Goal: Use online tool/utility: Utilize a website feature to perform a specific function

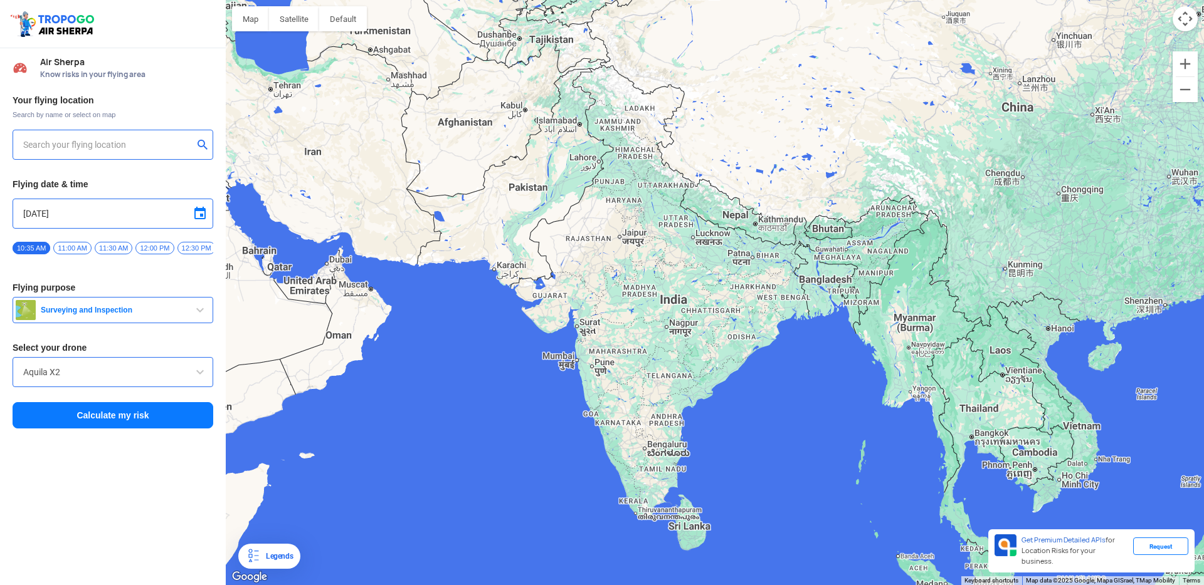
click at [52, 146] on input "text" at bounding box center [108, 144] width 170 height 15
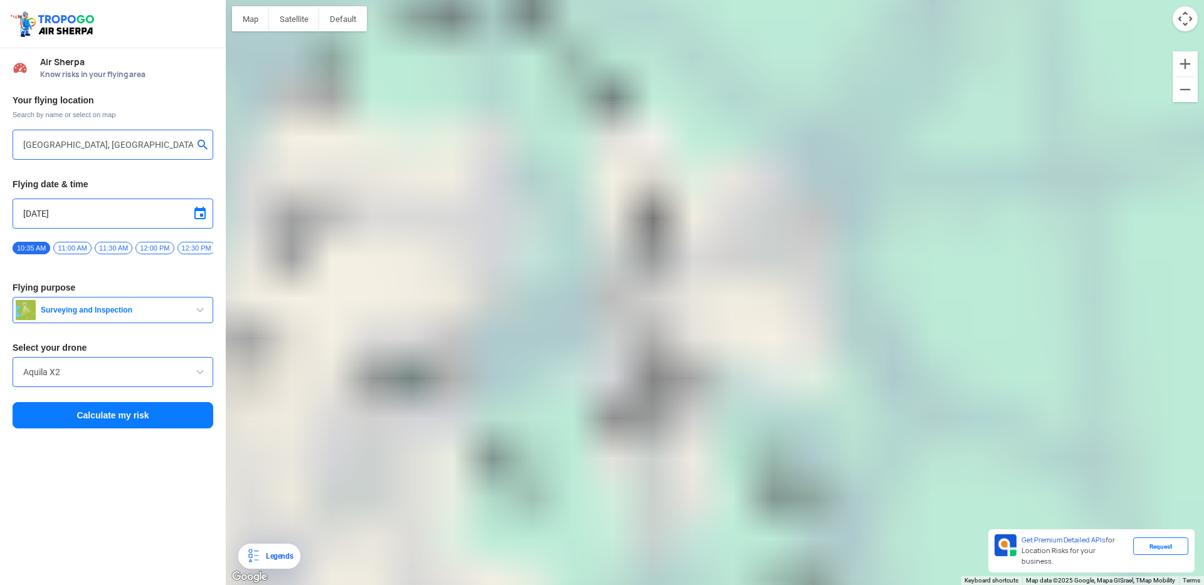
type input "[STREET_ADDRESS]"
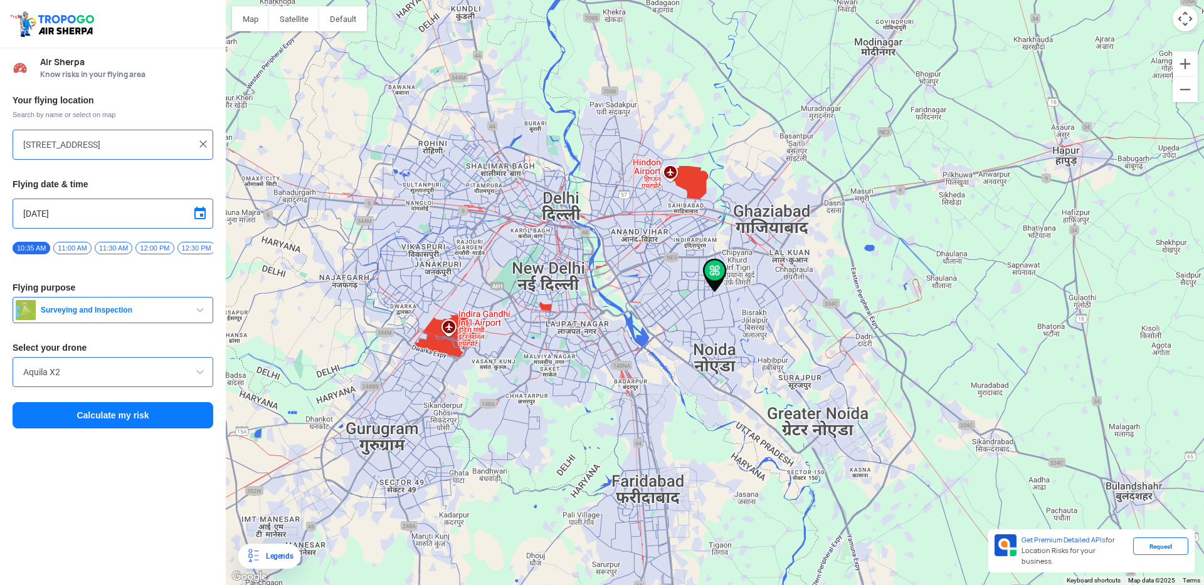
click at [199, 313] on span "button" at bounding box center [199, 310] width 15 height 15
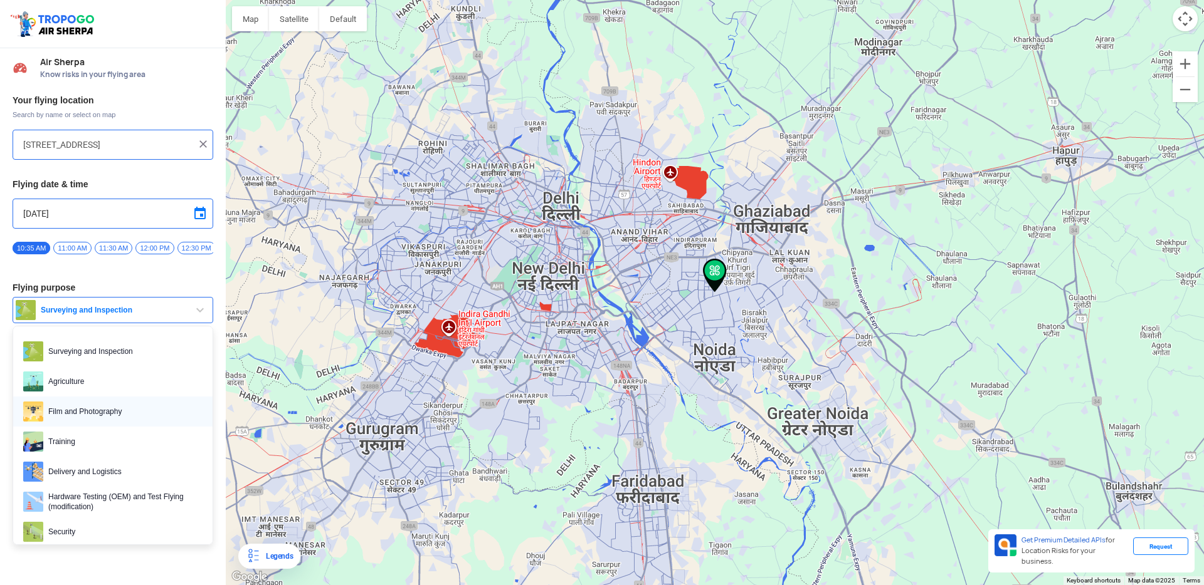
scroll to position [3, 0]
click at [88, 411] on span "Film and Photography" at bounding box center [122, 409] width 159 height 20
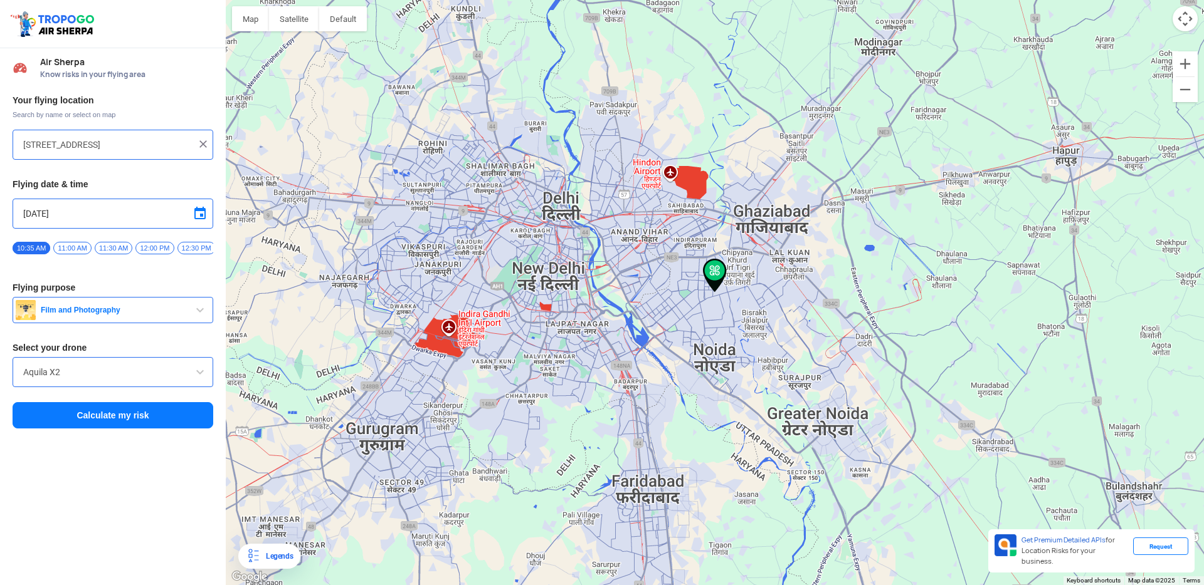
click at [196, 379] on span at bounding box center [199, 372] width 15 height 15
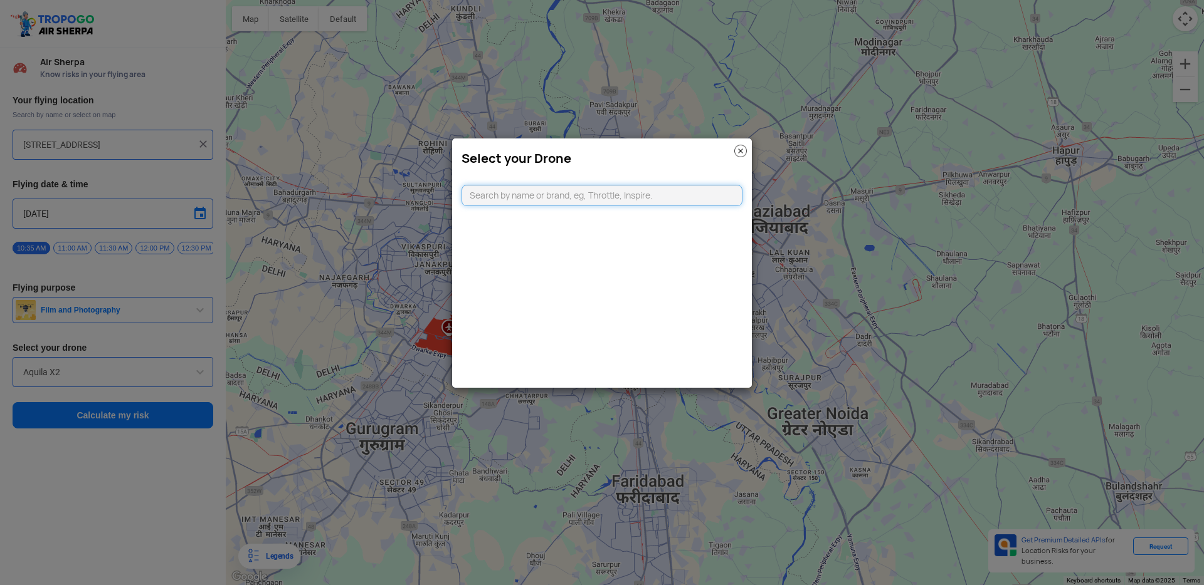
click at [505, 198] on input "text" at bounding box center [601, 195] width 281 height 21
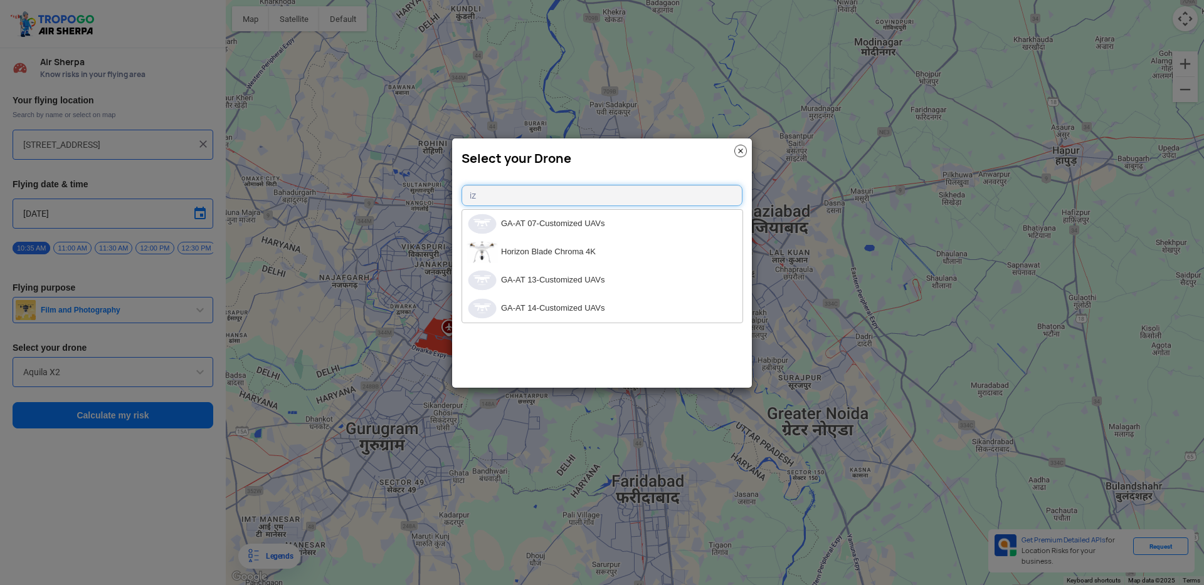
type input "i"
click at [745, 150] on img at bounding box center [740, 151] width 13 height 13
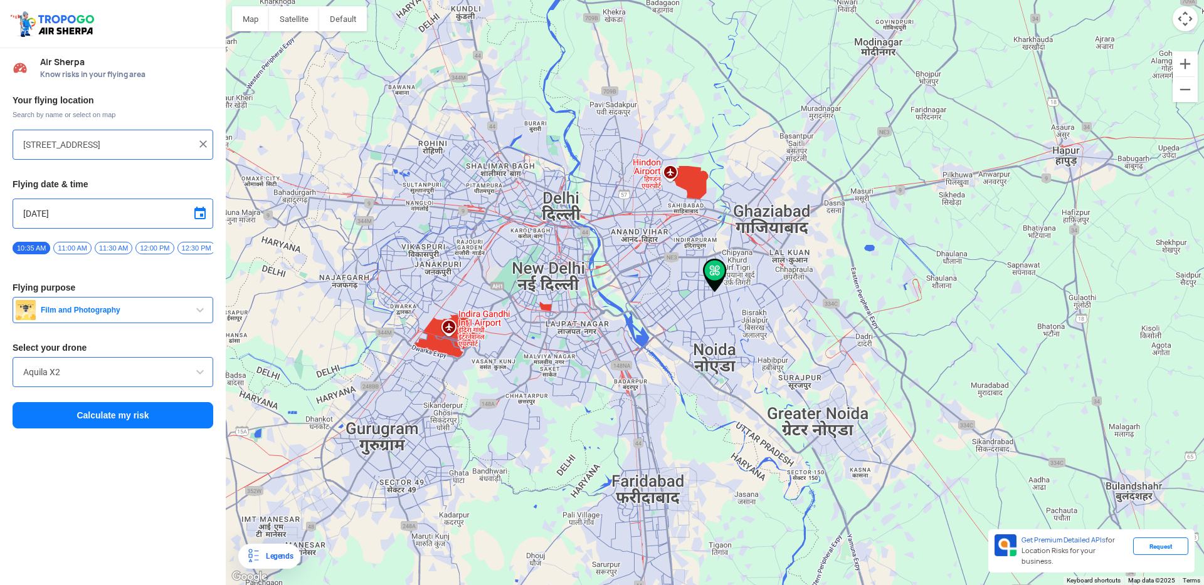
type input "[PERSON_NAME][STREET_ADDRESS]"
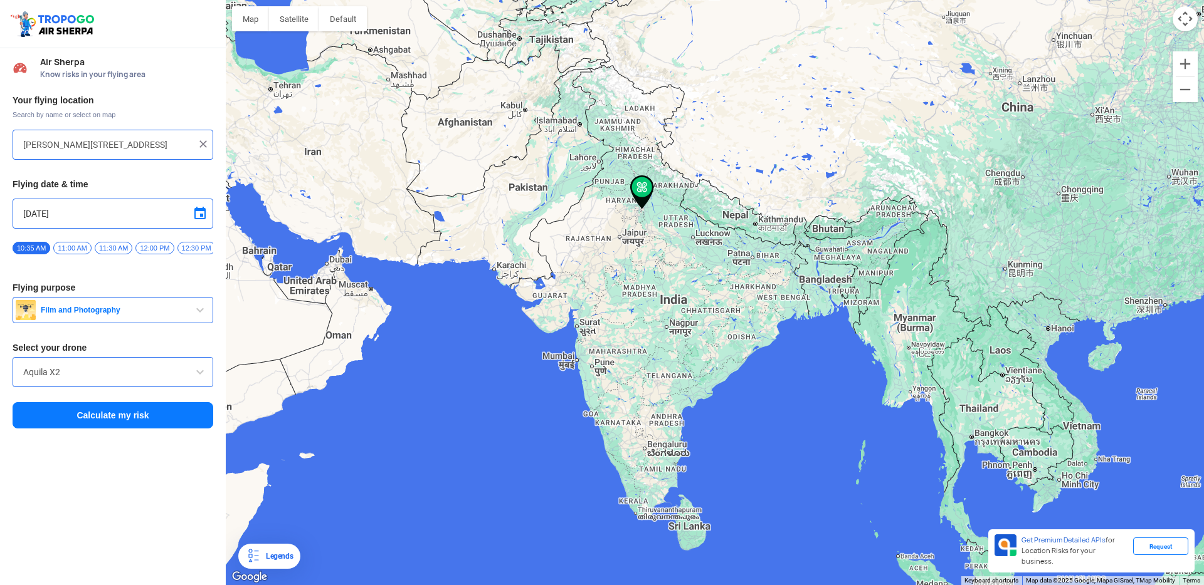
click at [120, 248] on span "11:30 AM" at bounding box center [114, 248] width 38 height 13
click at [112, 419] on button "Calculate my risk" at bounding box center [113, 415] width 201 height 26
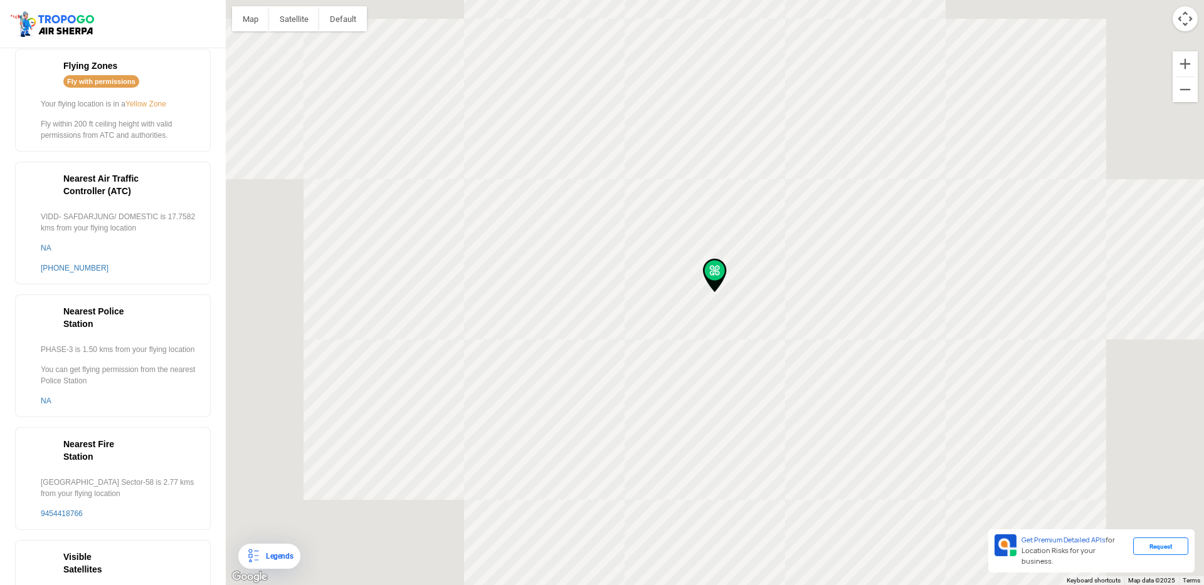
scroll to position [280, 0]
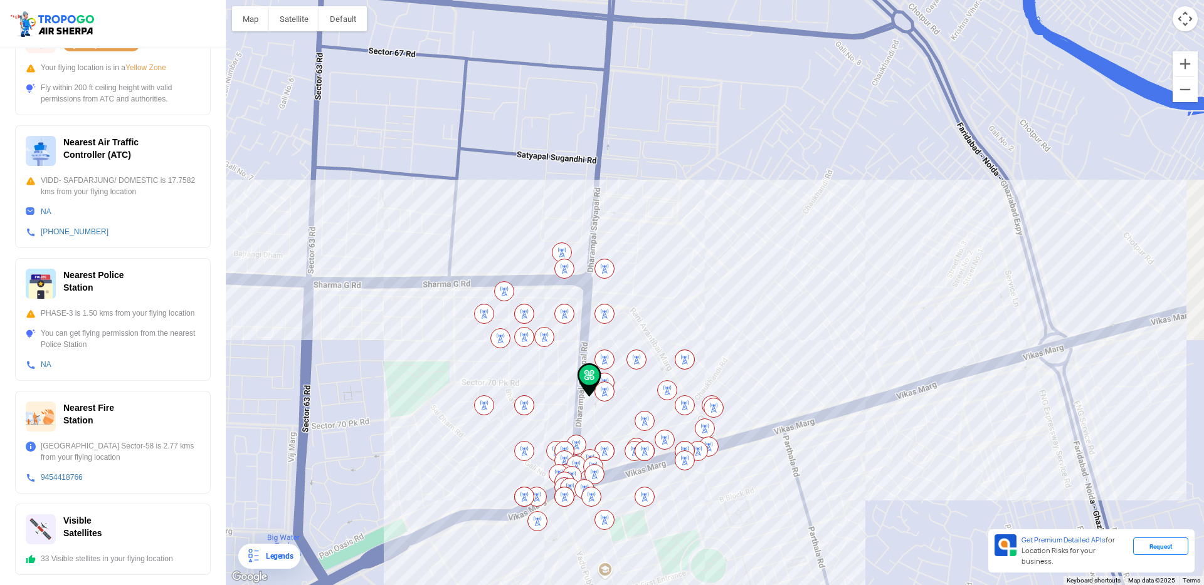
drag, startPoint x: 914, startPoint y: 243, endPoint x: 711, endPoint y: 318, distance: 216.4
click at [711, 318] on div at bounding box center [715, 292] width 978 height 585
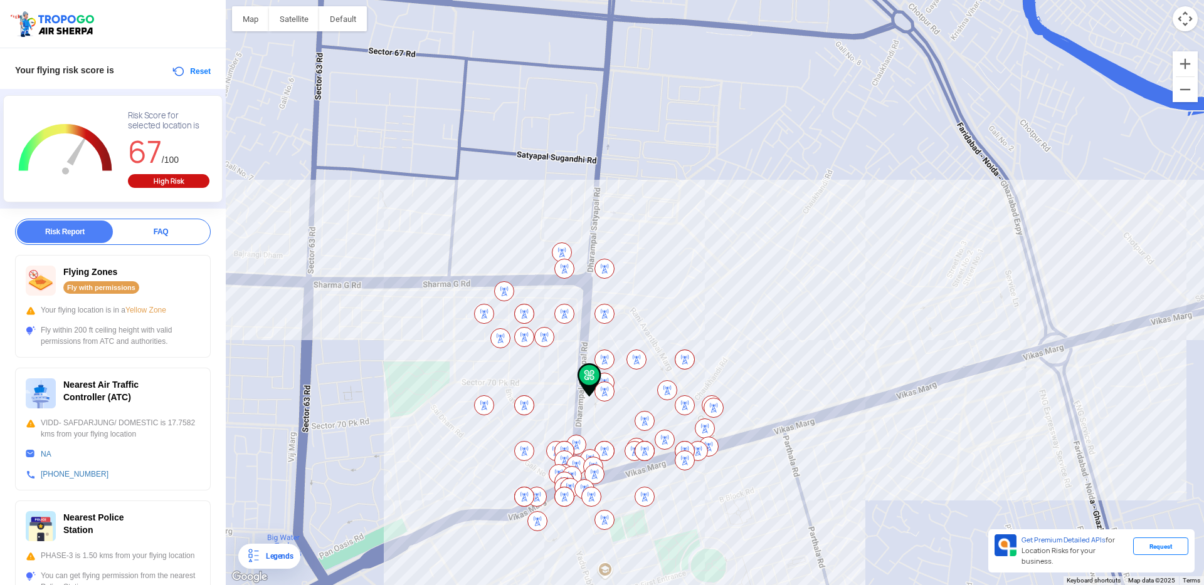
scroll to position [0, 0]
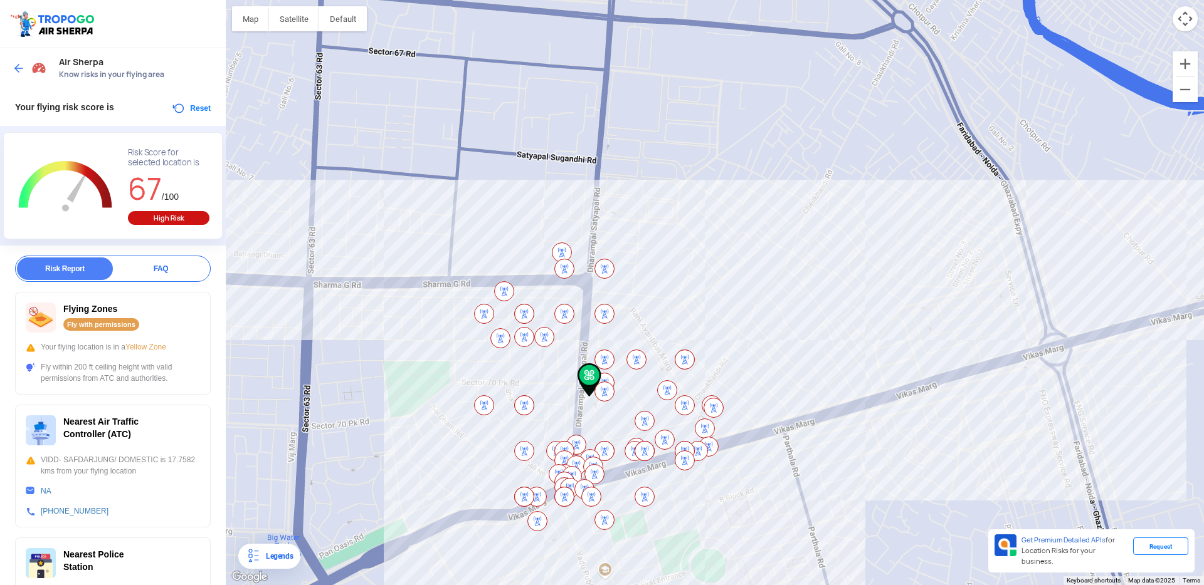
click at [14, 66] on img at bounding box center [19, 68] width 13 height 13
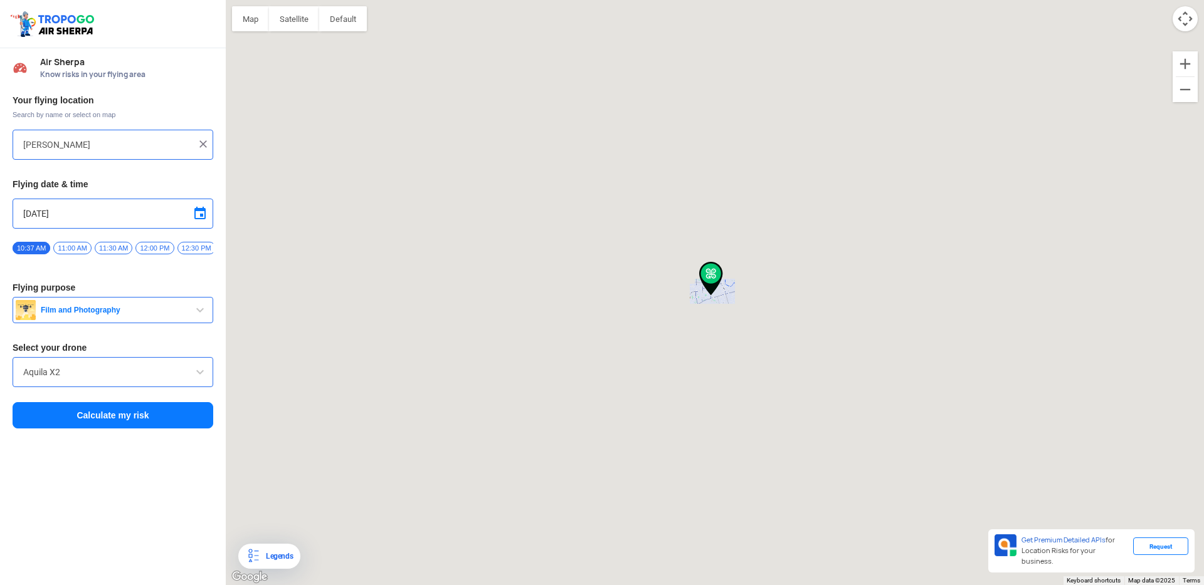
type input "[PERSON_NAME][STREET_ADDRESS]"
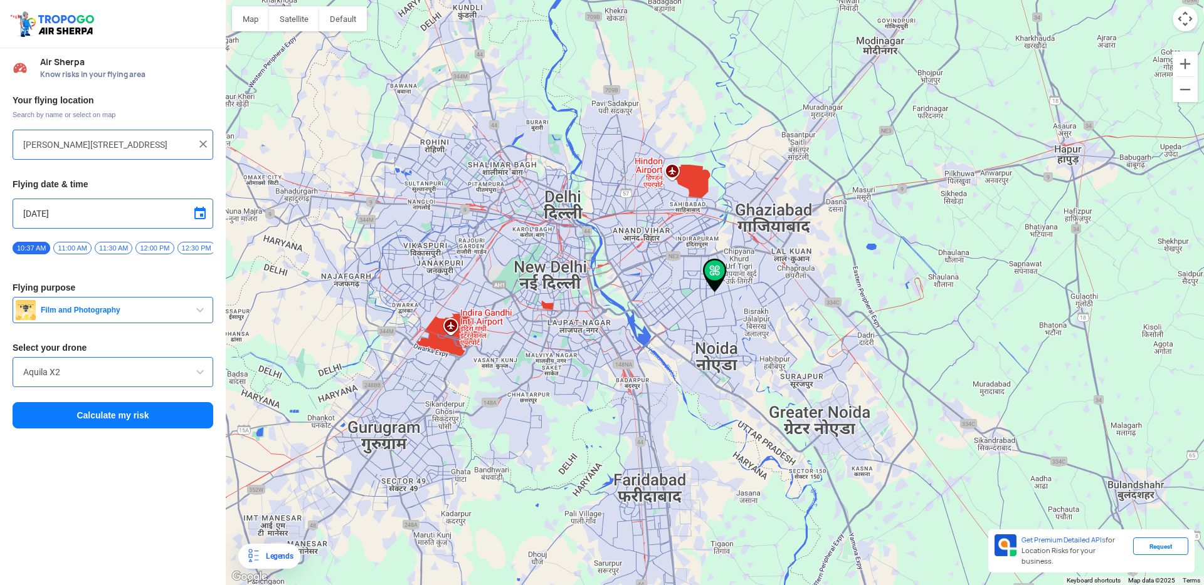
click at [129, 138] on input "[PERSON_NAME][STREET_ADDRESS]" at bounding box center [108, 144] width 170 height 15
click at [205, 142] on img at bounding box center [203, 144] width 13 height 13
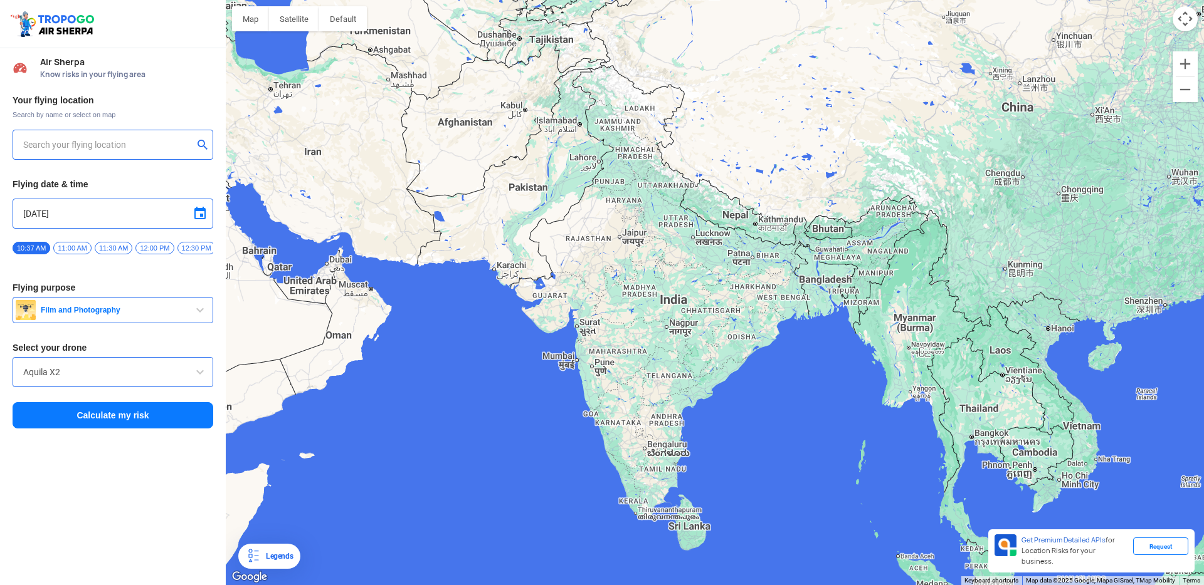
click at [97, 141] on input "text" at bounding box center [108, 144] width 170 height 15
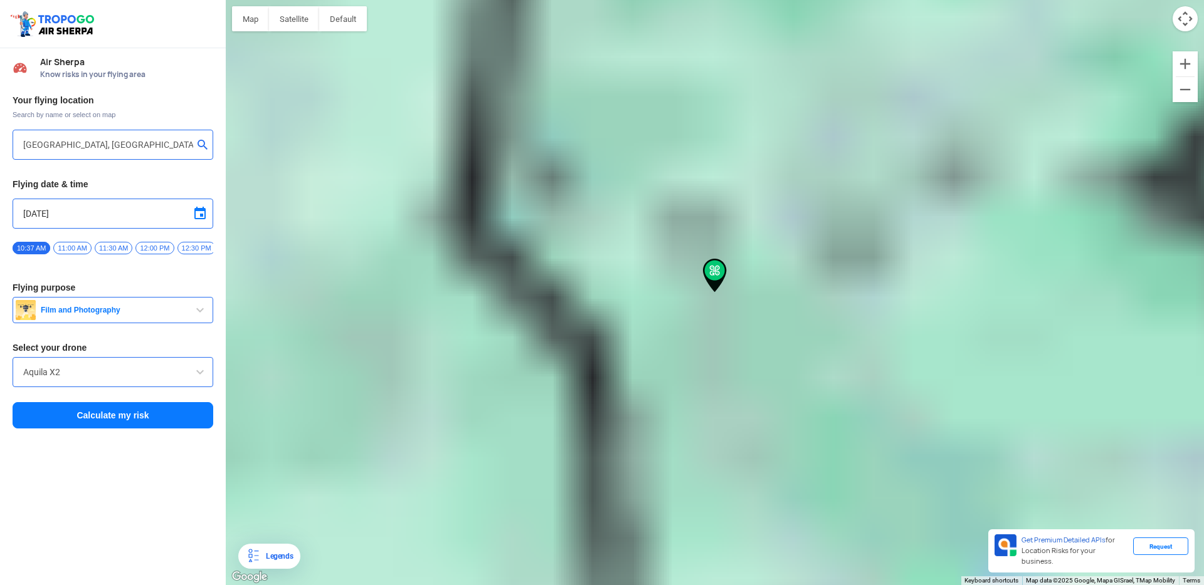
type input "[STREET_ADDRESS][PERSON_NAME]"
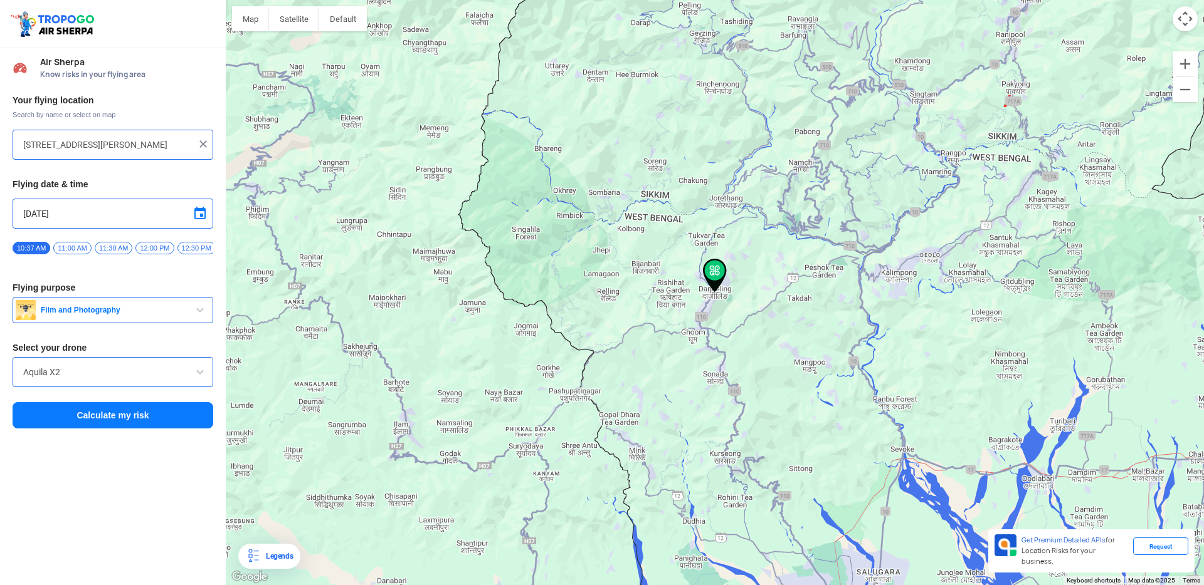
click at [71, 250] on span "11:00 AM" at bounding box center [72, 248] width 38 height 13
click at [87, 418] on button "Calculate my risk" at bounding box center [113, 415] width 201 height 26
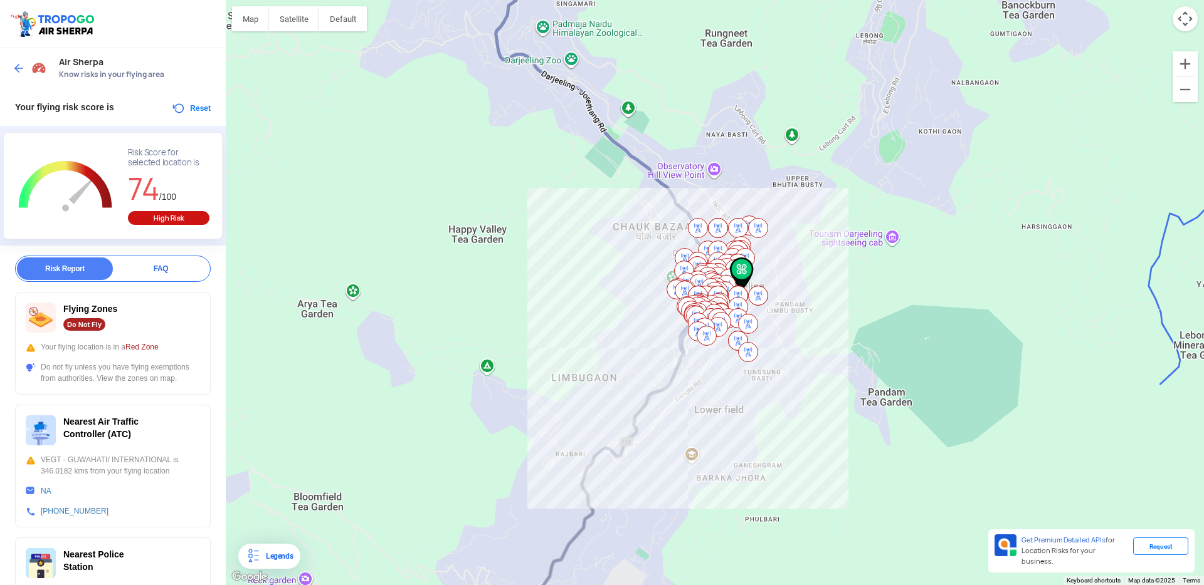
click at [13, 63] on img at bounding box center [19, 68] width 13 height 13
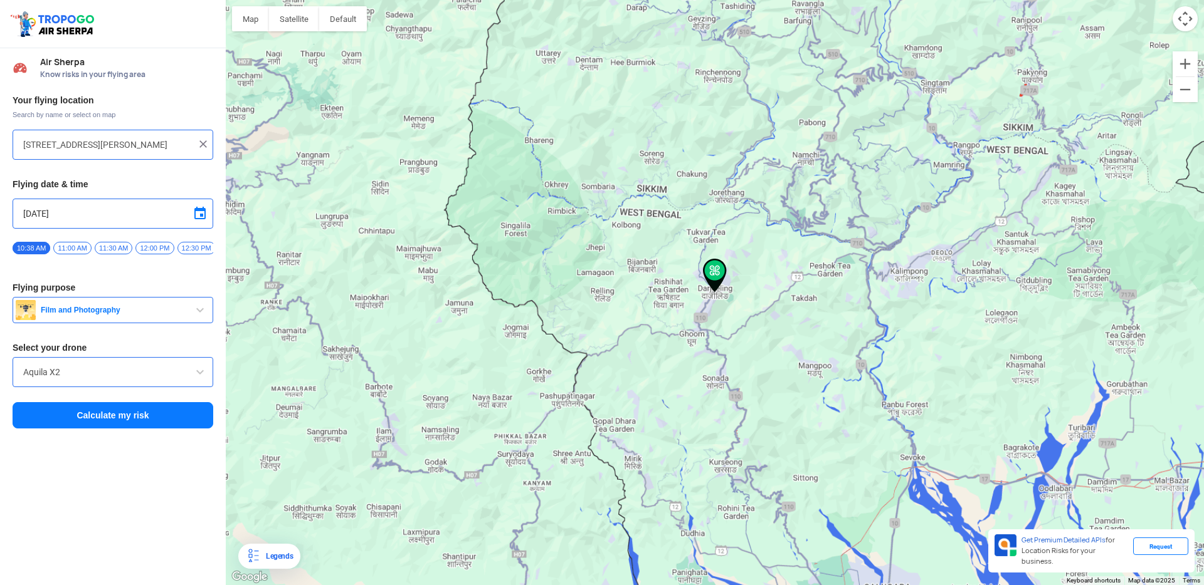
click at [79, 149] on input "[STREET_ADDRESS][PERSON_NAME]" at bounding box center [108, 144] width 170 height 15
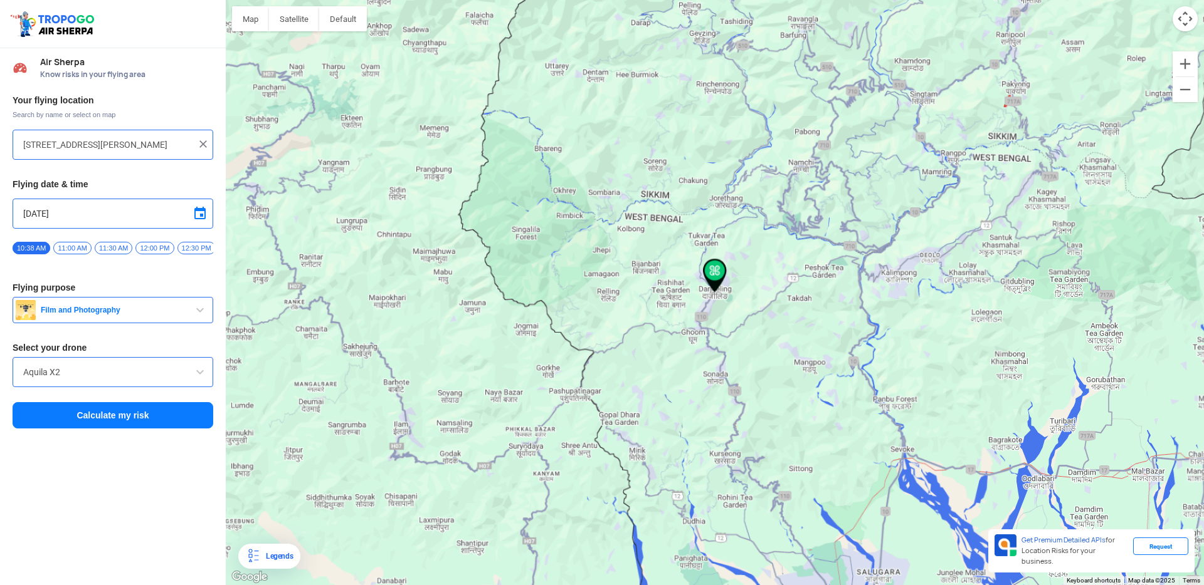
click at [79, 149] on input "[STREET_ADDRESS][PERSON_NAME]" at bounding box center [108, 144] width 170 height 15
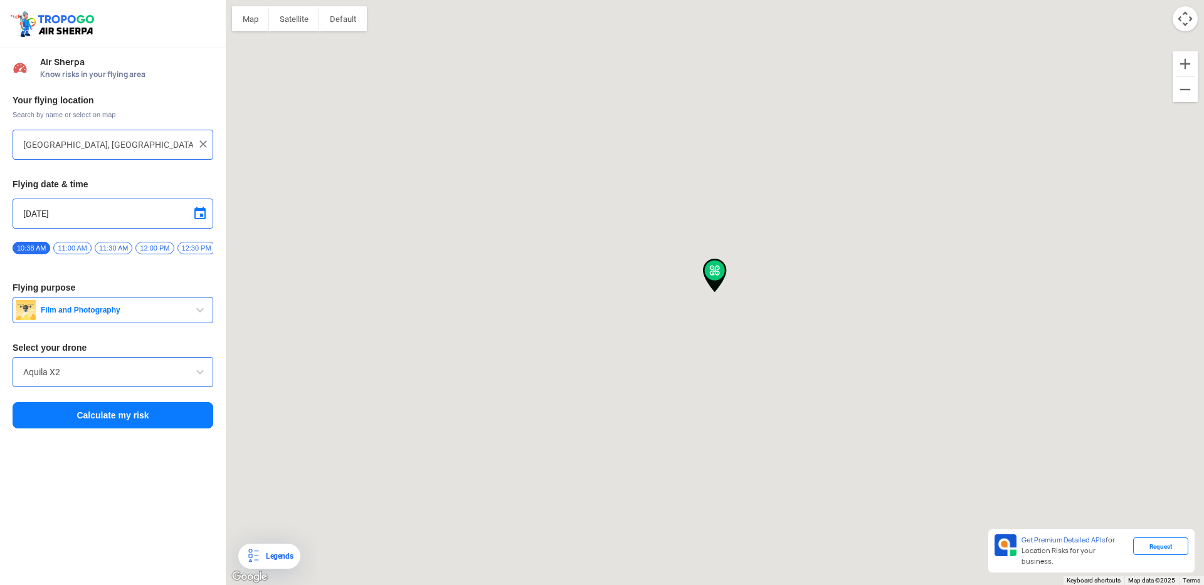
type input "[GEOGRAPHIC_DATA], [GEOGRAPHIC_DATA], [GEOGRAPHIC_DATA], [GEOGRAPHIC_DATA], [GE…"
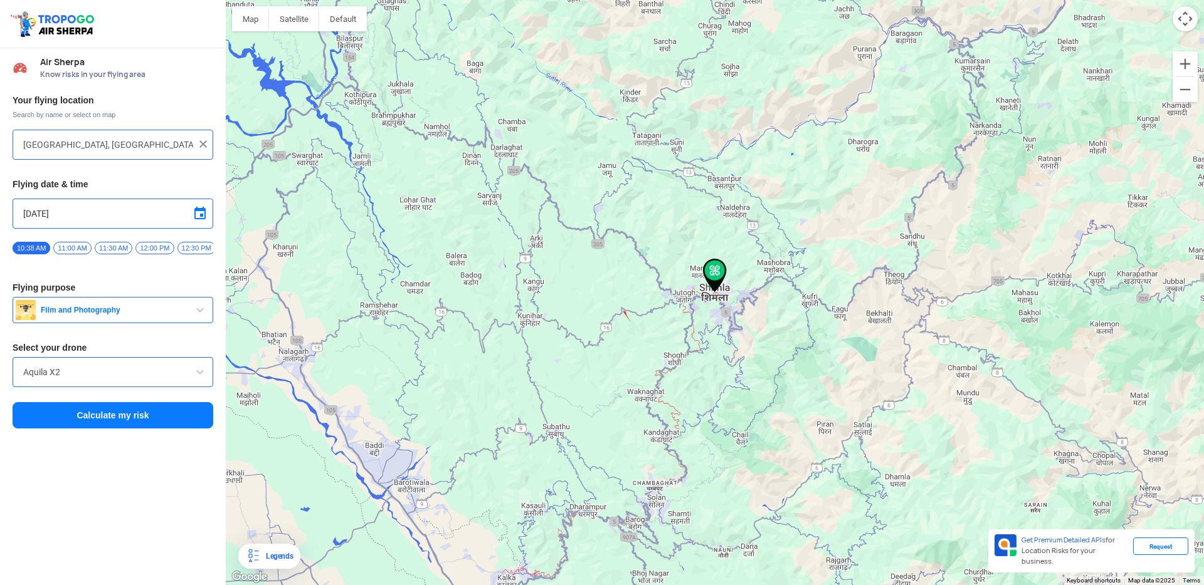
click at [78, 428] on button "Calculate my risk" at bounding box center [113, 415] width 201 height 26
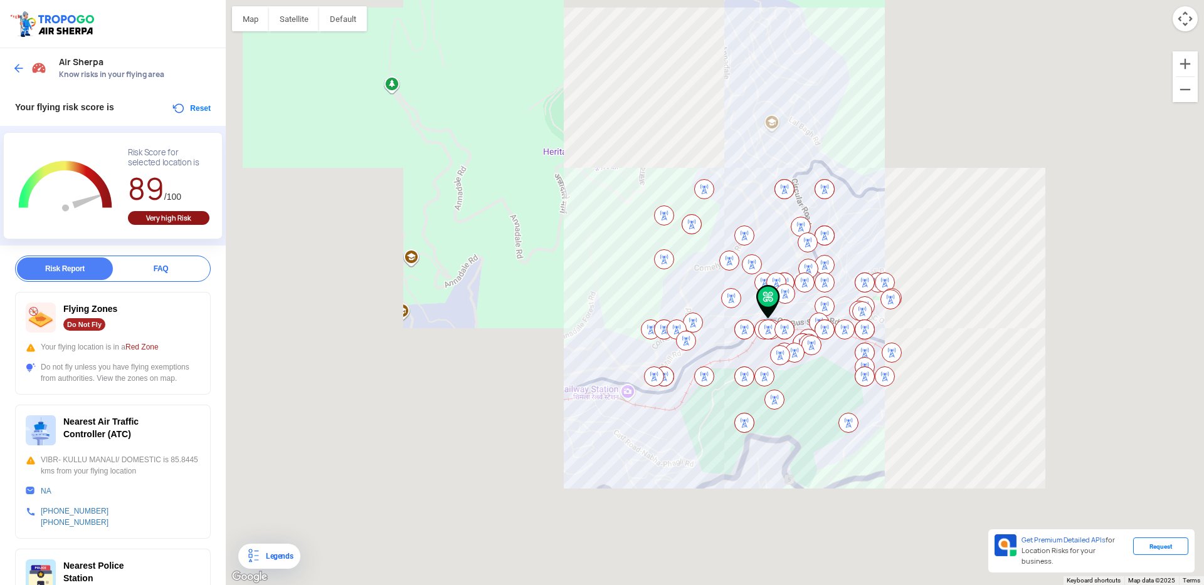
click at [14, 68] on img at bounding box center [19, 68] width 13 height 13
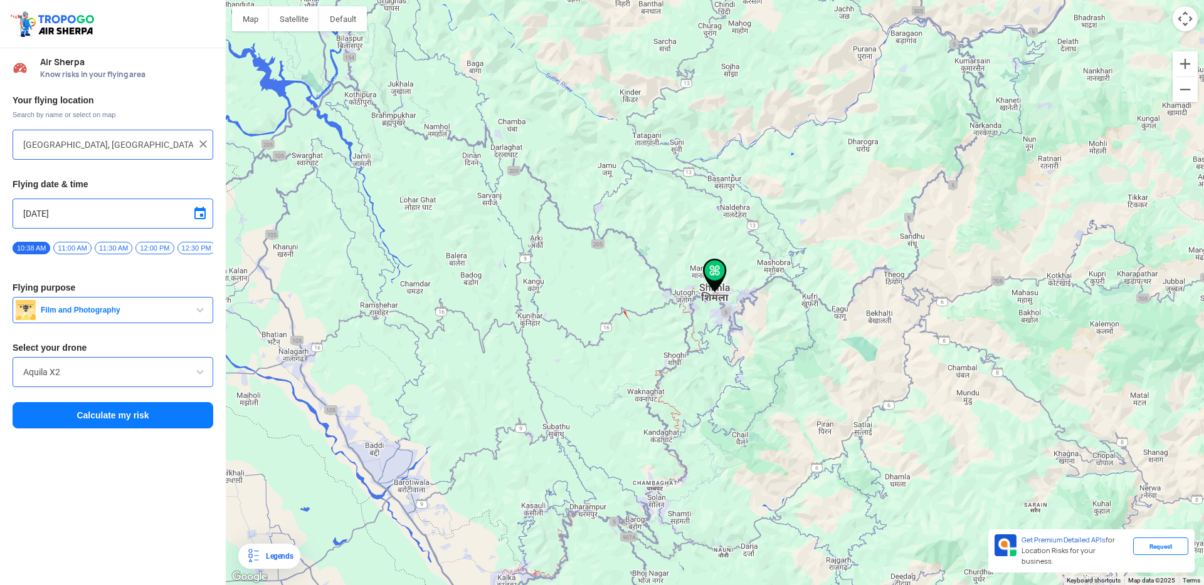
click at [70, 152] on div "[GEOGRAPHIC_DATA], [GEOGRAPHIC_DATA], [GEOGRAPHIC_DATA], [GEOGRAPHIC_DATA], [GE…" at bounding box center [113, 145] width 201 height 30
click at [71, 148] on input "[GEOGRAPHIC_DATA], [GEOGRAPHIC_DATA], [GEOGRAPHIC_DATA], [GEOGRAPHIC_DATA], [GE…" at bounding box center [108, 144] width 170 height 15
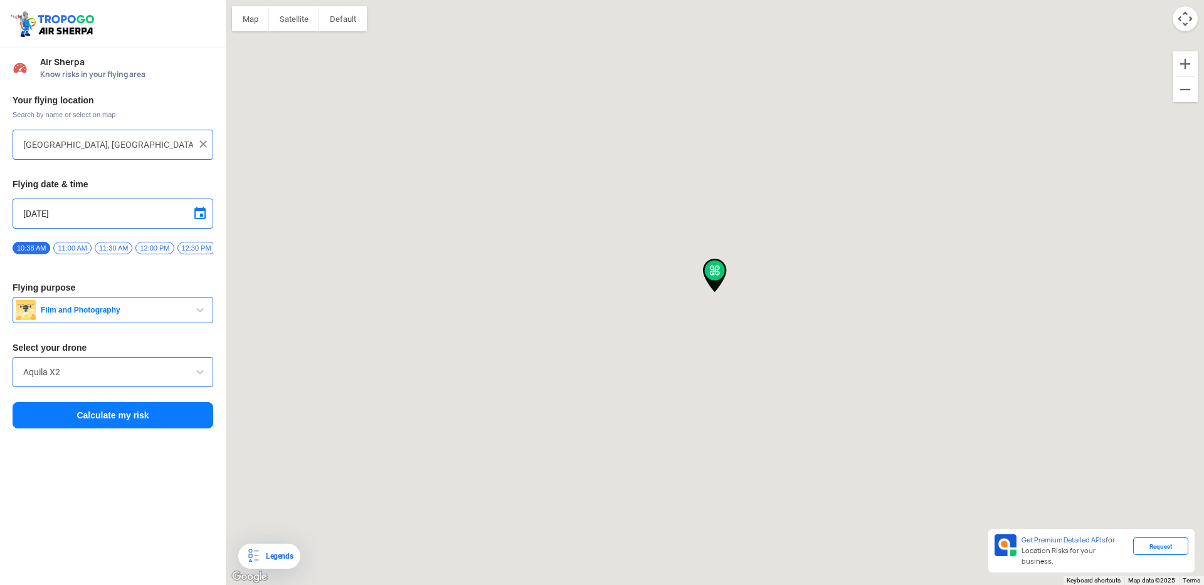
type input "Siyal, [GEOGRAPHIC_DATA], [GEOGRAPHIC_DATA] 175131, [GEOGRAPHIC_DATA]"
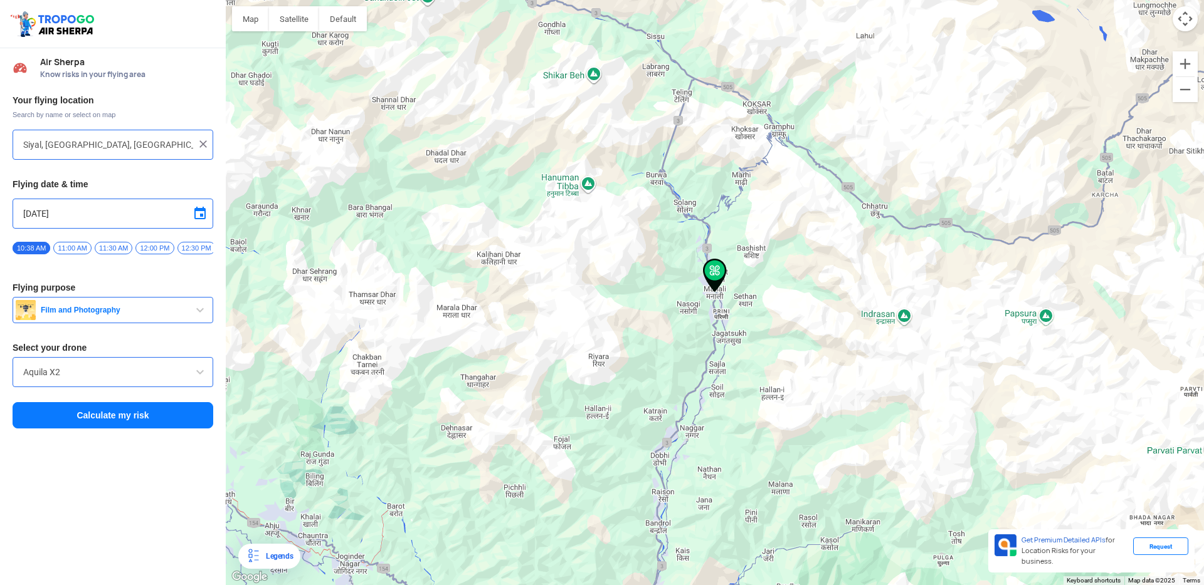
click at [71, 412] on button "Calculate my risk" at bounding box center [113, 415] width 201 height 26
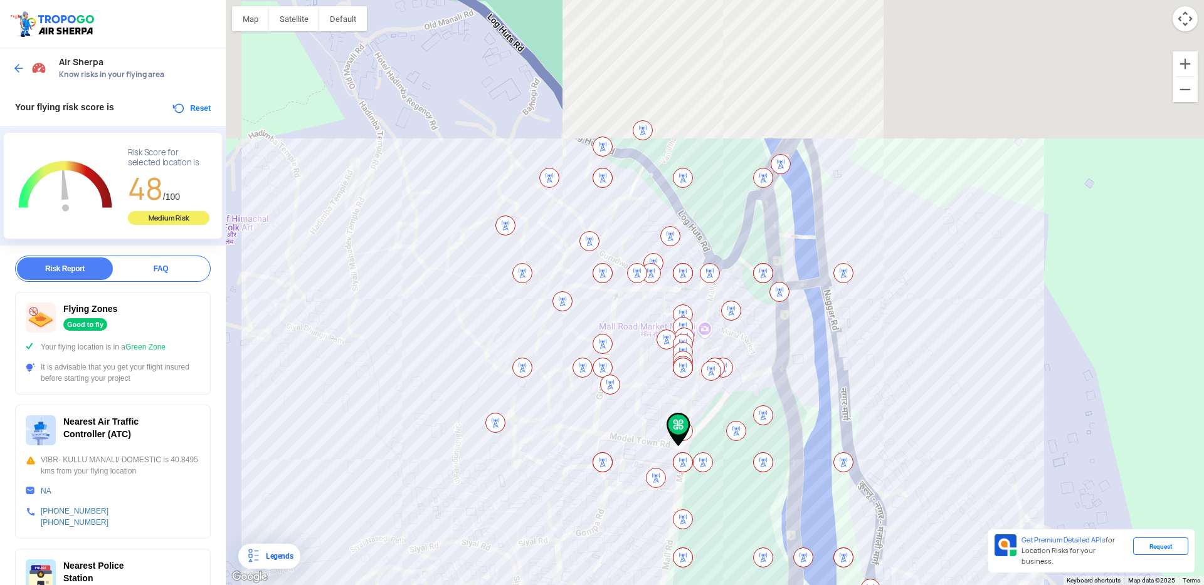
drag, startPoint x: 830, startPoint y: 160, endPoint x: 785, endPoint y: 350, distance: 194.6
click at [785, 349] on div at bounding box center [715, 292] width 978 height 585
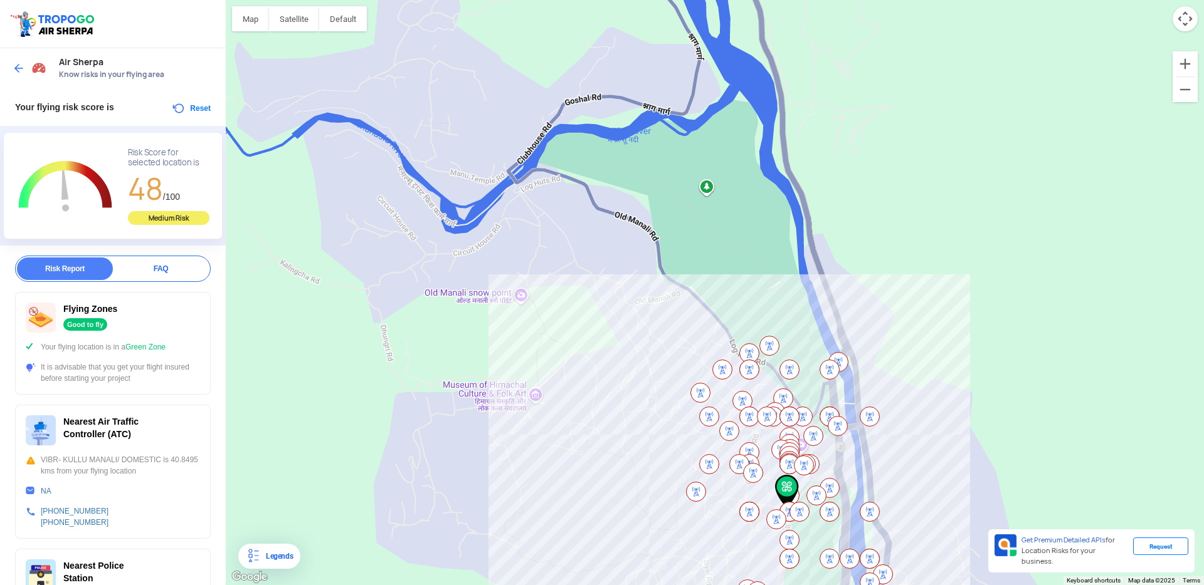
drag, startPoint x: 646, startPoint y: 149, endPoint x: 713, endPoint y: 296, distance: 161.6
click at [713, 296] on div at bounding box center [715, 292] width 978 height 585
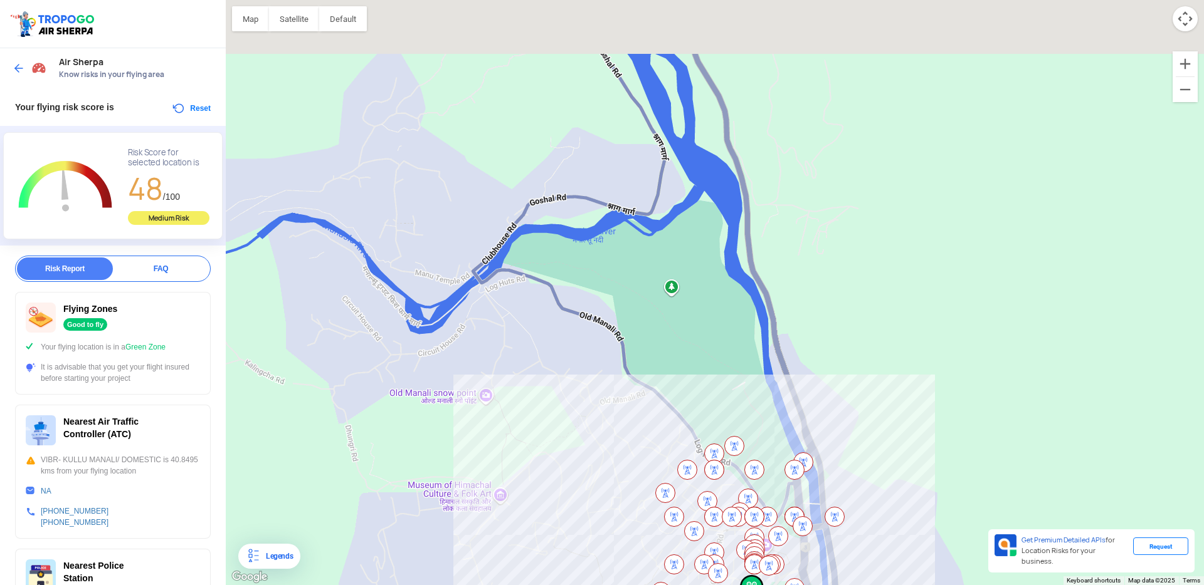
drag, startPoint x: 744, startPoint y: 261, endPoint x: 633, endPoint y: 401, distance: 178.5
click at [641, 398] on div at bounding box center [715, 292] width 978 height 585
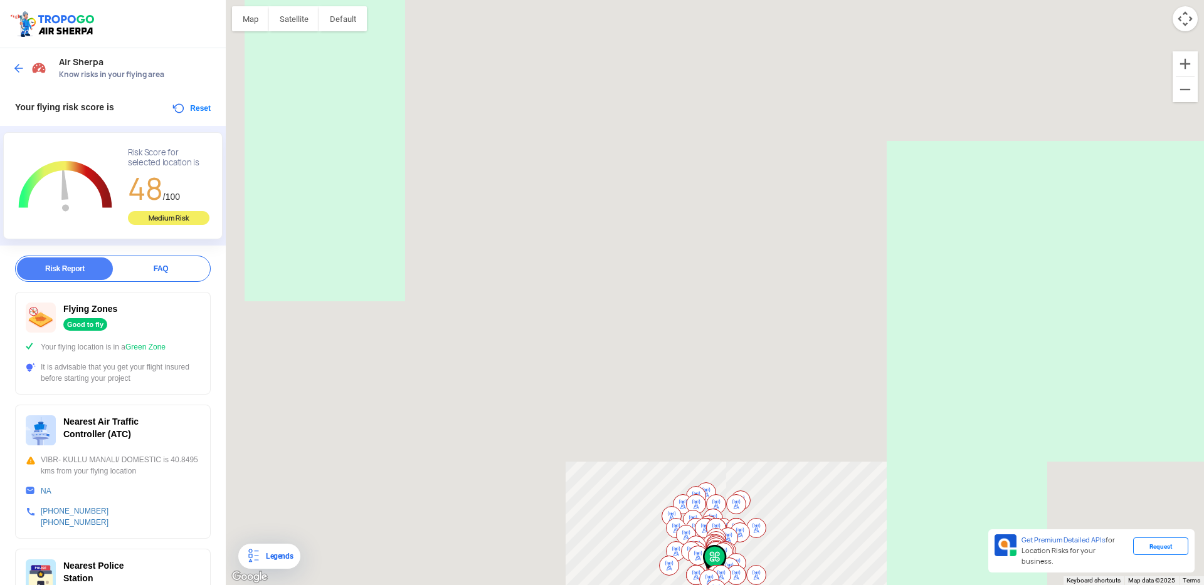
drag, startPoint x: 660, startPoint y: 223, endPoint x: 762, endPoint y: 338, distance: 154.1
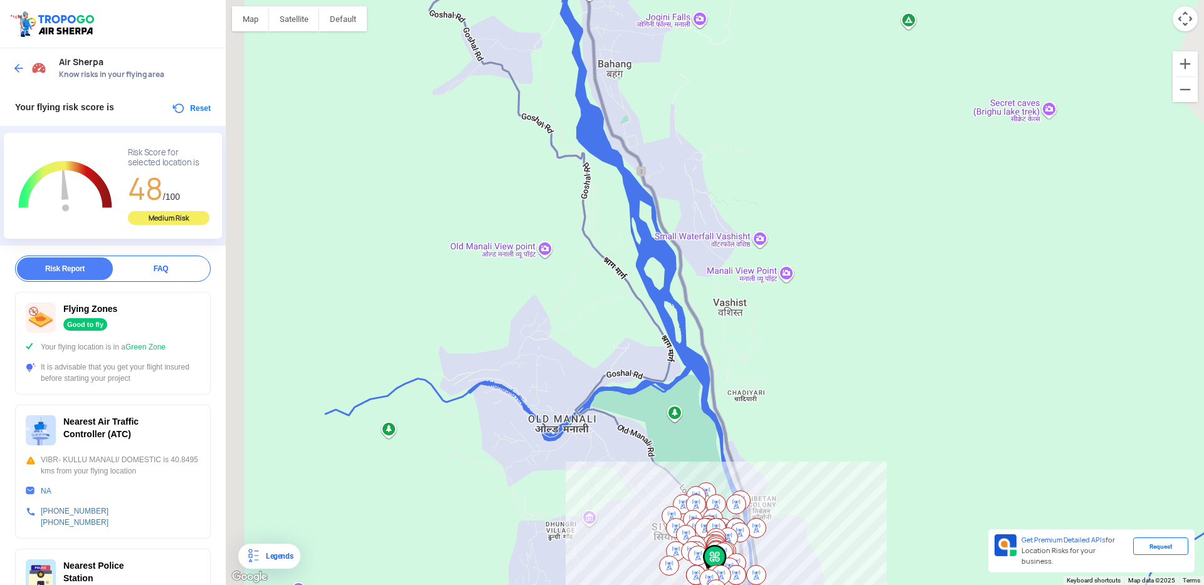
click at [762, 338] on div at bounding box center [715, 292] width 978 height 585
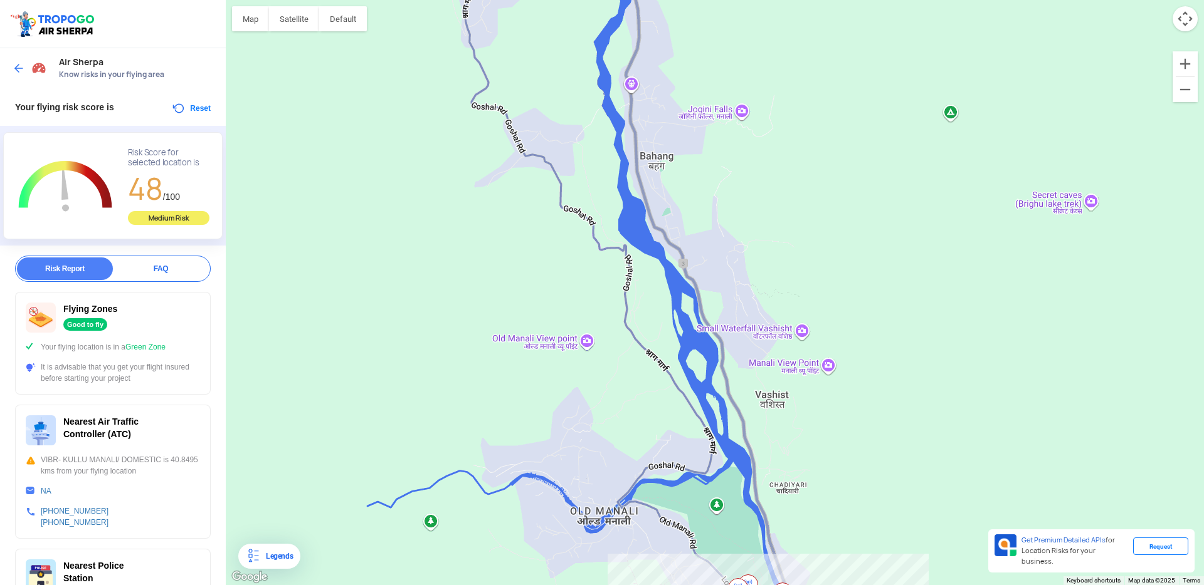
drag, startPoint x: 770, startPoint y: 147, endPoint x: 778, endPoint y: 276, distance: 129.4
click at [778, 276] on div at bounding box center [715, 292] width 978 height 585
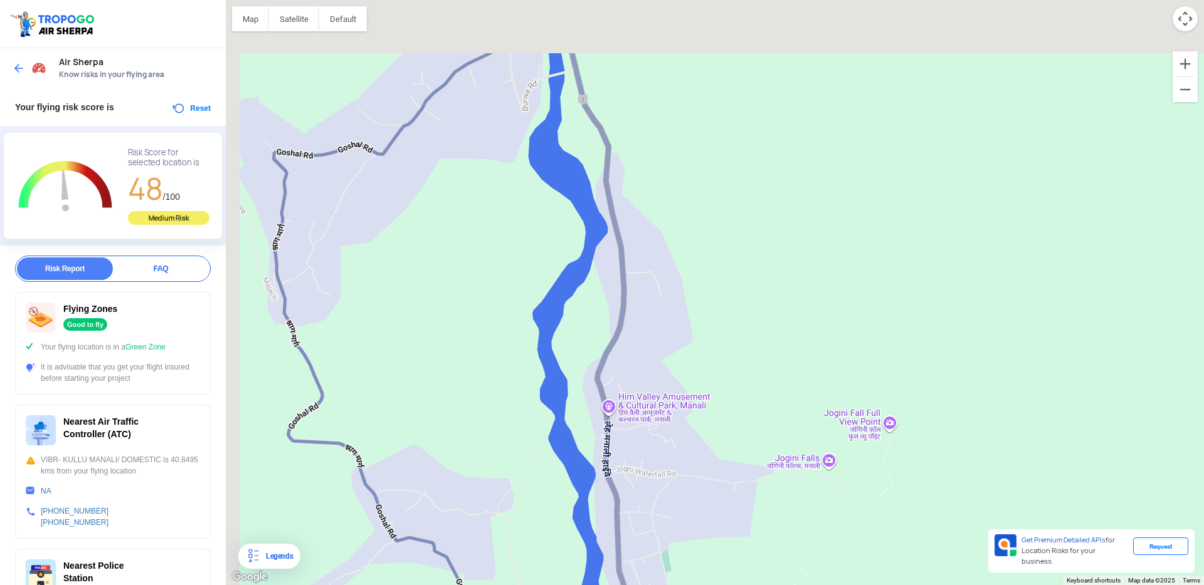
drag, startPoint x: 764, startPoint y: 186, endPoint x: 882, endPoint y: 359, distance: 208.8
click at [883, 372] on div at bounding box center [715, 292] width 978 height 585
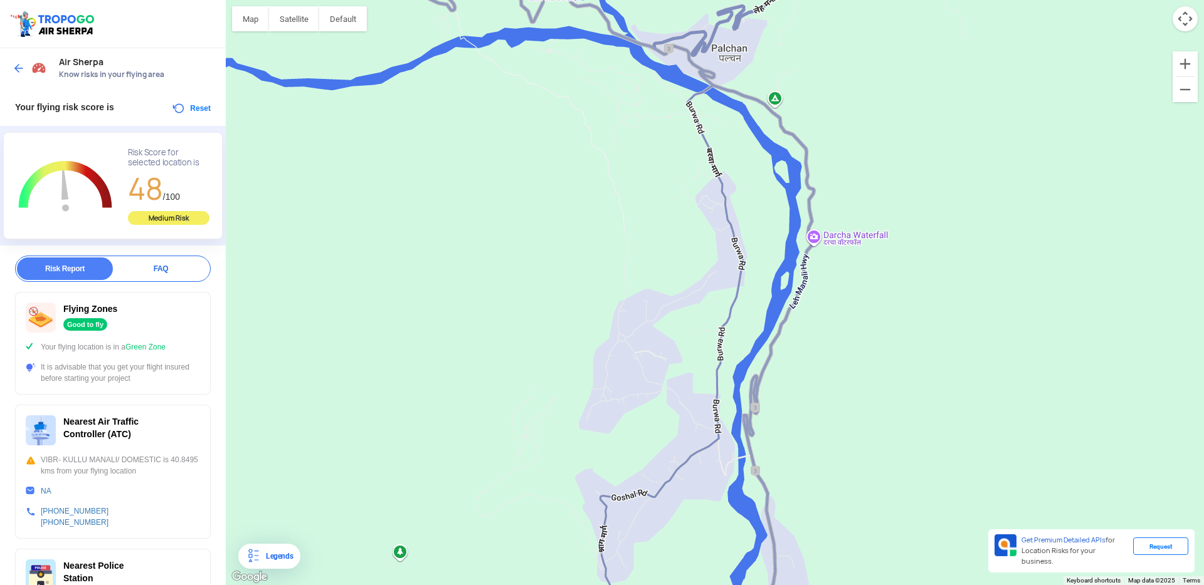
drag, startPoint x: 832, startPoint y: 211, endPoint x: 809, endPoint y: 392, distance: 181.9
click at [809, 392] on div at bounding box center [715, 292] width 978 height 585
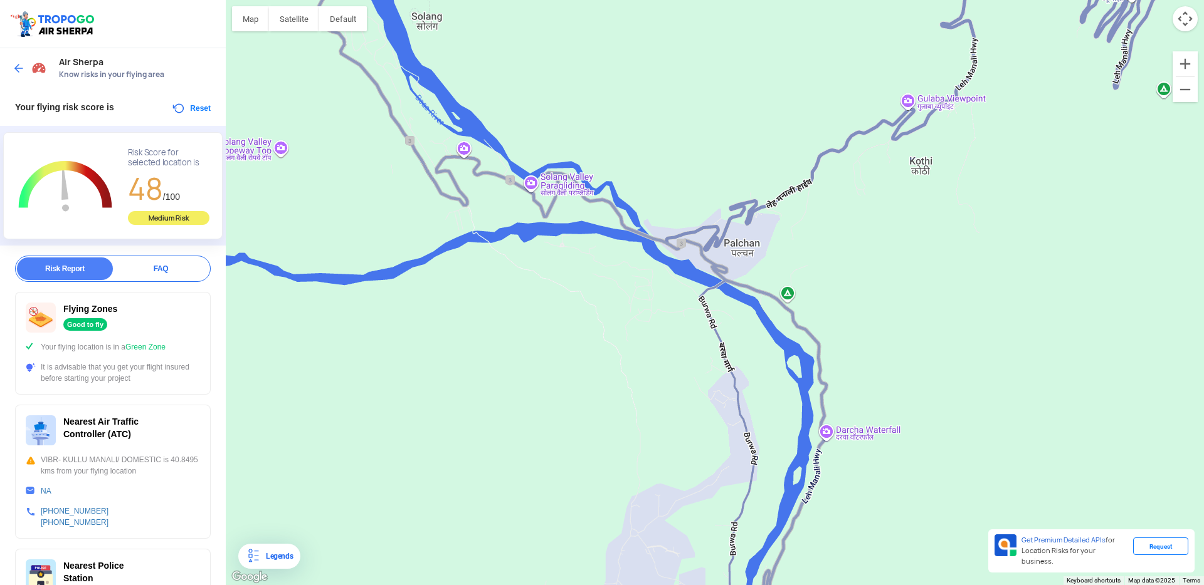
drag, startPoint x: 864, startPoint y: 239, endPoint x: 878, endPoint y: 374, distance: 136.1
click at [878, 374] on div at bounding box center [715, 292] width 978 height 585
click at [19, 71] on img at bounding box center [19, 68] width 13 height 13
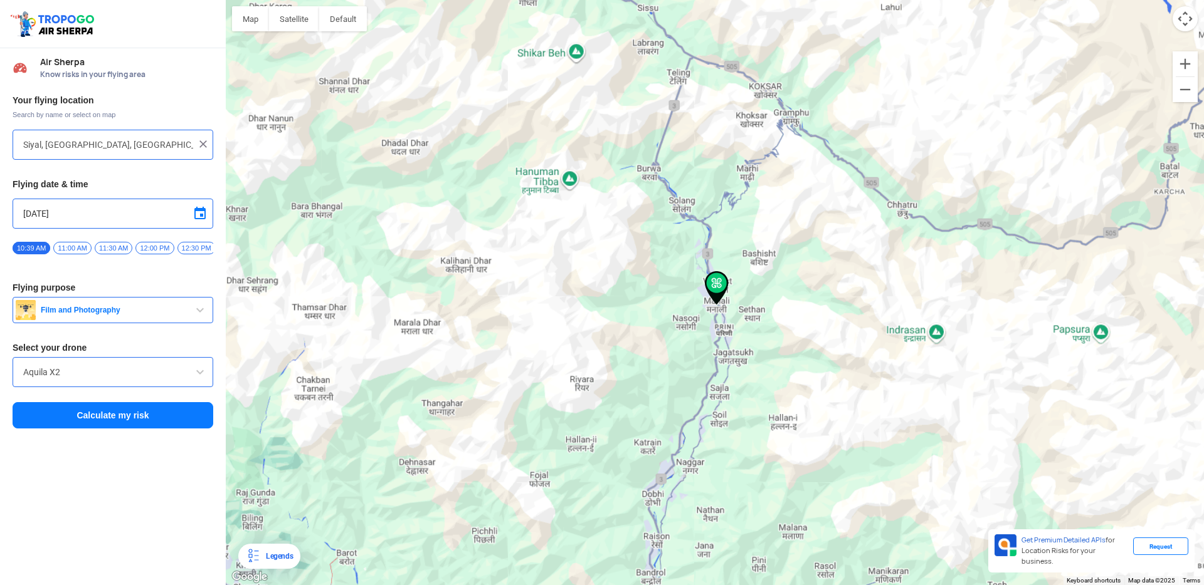
click at [113, 150] on input "Siyal, [GEOGRAPHIC_DATA], [GEOGRAPHIC_DATA] 175131, [GEOGRAPHIC_DATA]" at bounding box center [108, 144] width 170 height 15
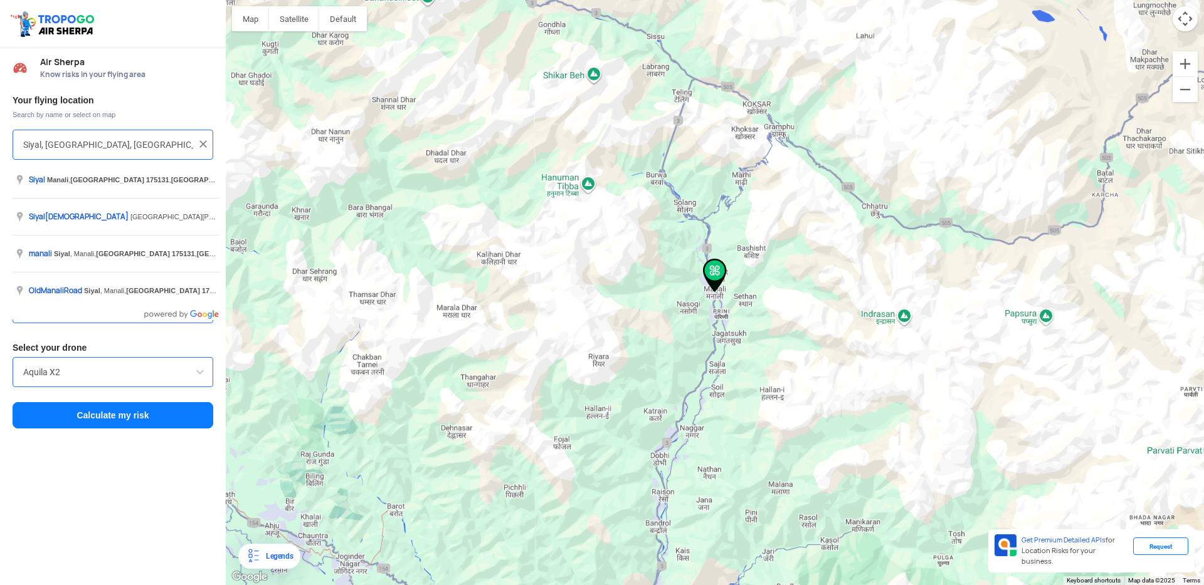
click at [113, 150] on input "Siyal, [GEOGRAPHIC_DATA], [GEOGRAPHIC_DATA] 175131, [GEOGRAPHIC_DATA]" at bounding box center [108, 144] width 170 height 15
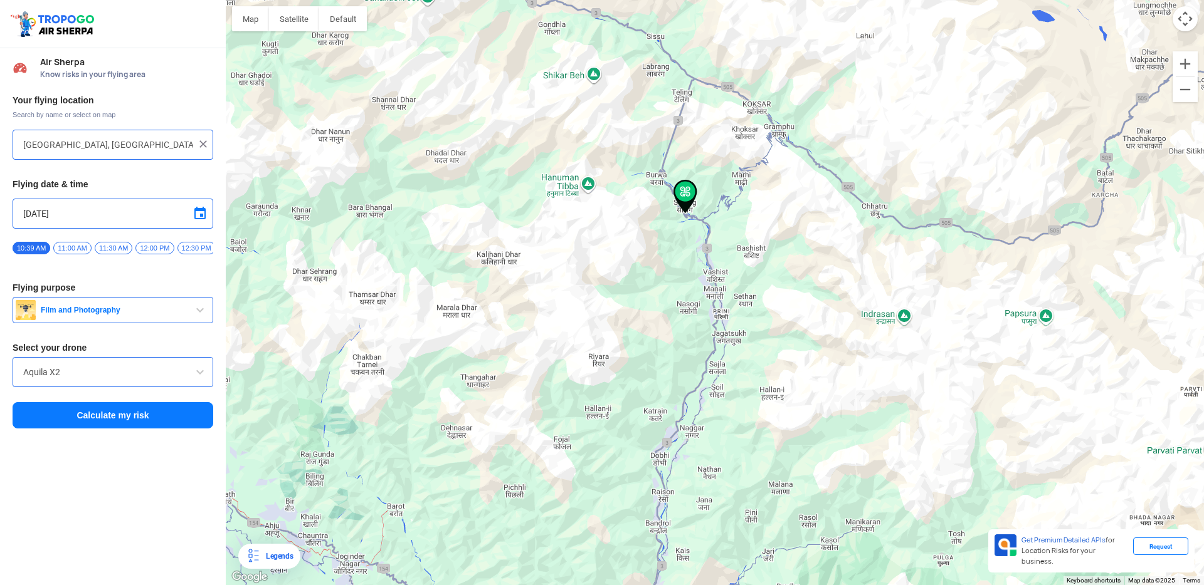
type input "[GEOGRAPHIC_DATA], [GEOGRAPHIC_DATA], [GEOGRAPHIC_DATA], [GEOGRAPHIC_DATA] 1751…"
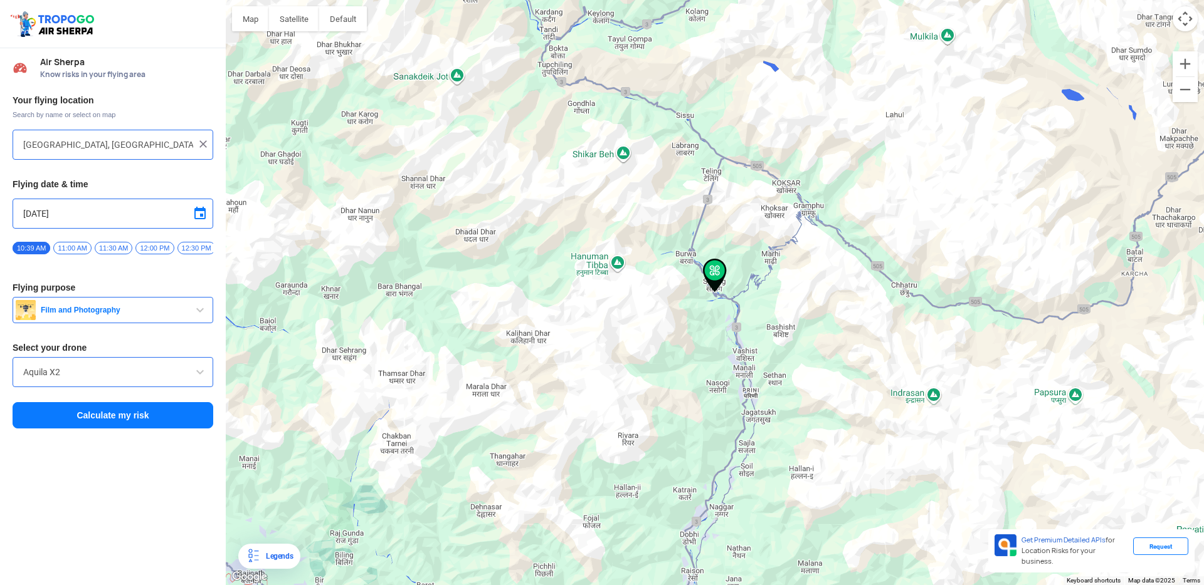
click at [100, 417] on button "Calculate my risk" at bounding box center [113, 415] width 201 height 26
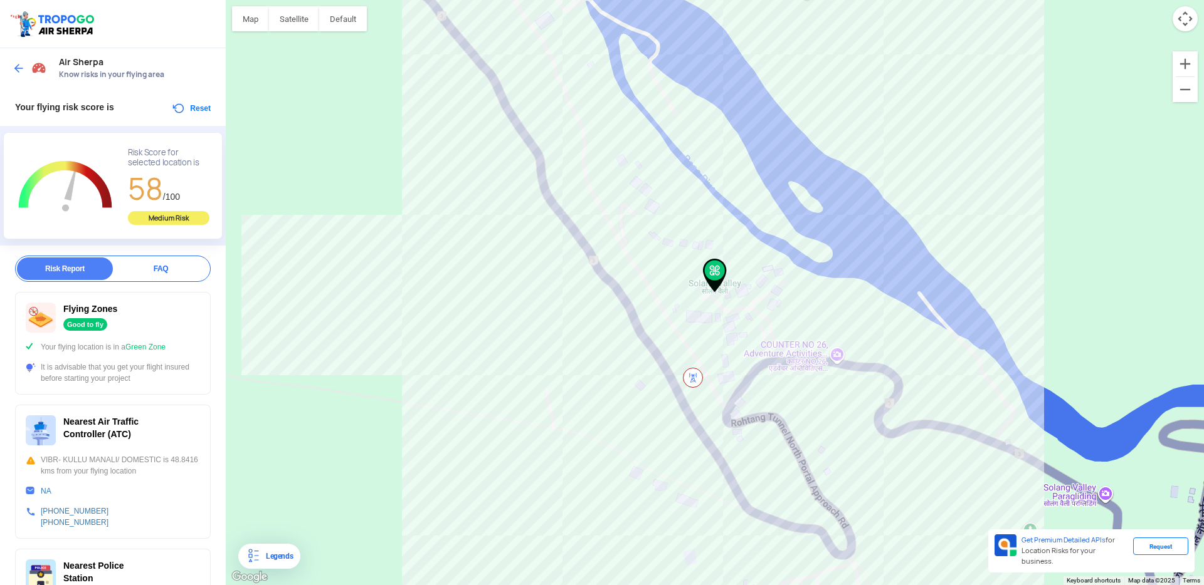
click at [11, 65] on div "Air Sherpa Know risks in your flying area" at bounding box center [113, 68] width 226 height 40
click at [22, 69] on img at bounding box center [19, 68] width 13 height 13
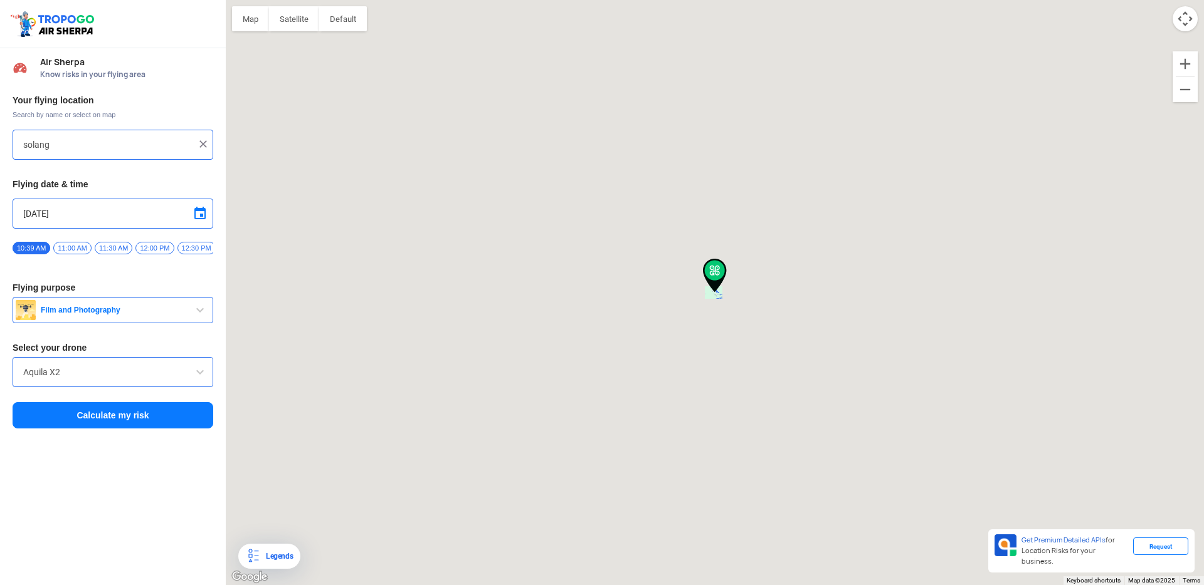
type input "[GEOGRAPHIC_DATA], [GEOGRAPHIC_DATA], [GEOGRAPHIC_DATA], [GEOGRAPHIC_DATA] 1751…"
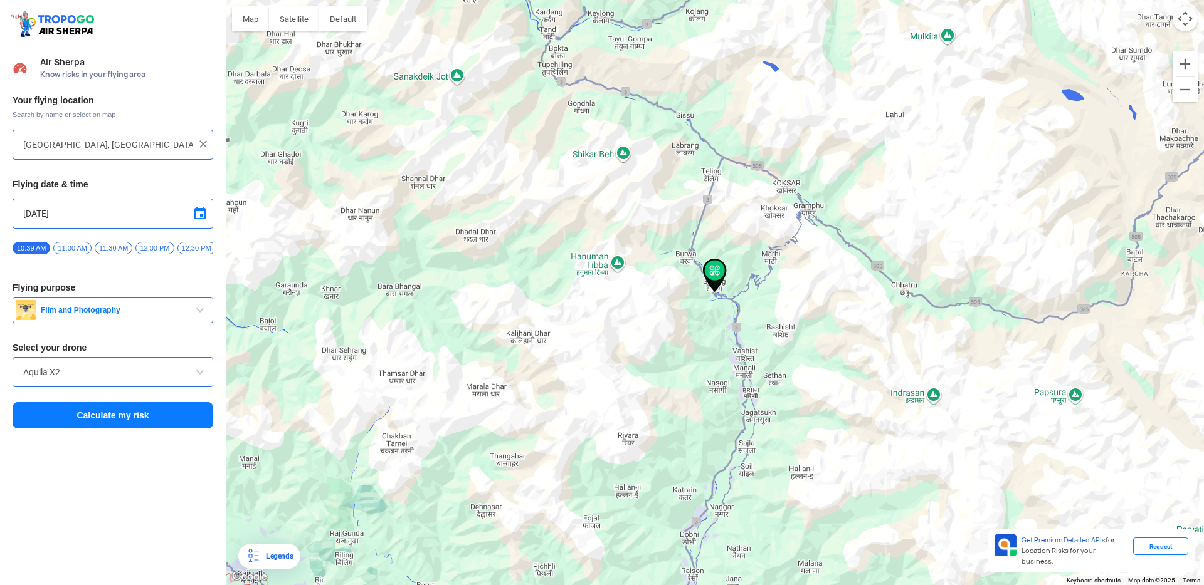
click at [97, 138] on input "[GEOGRAPHIC_DATA], [GEOGRAPHIC_DATA], [GEOGRAPHIC_DATA], [GEOGRAPHIC_DATA] 1751…" at bounding box center [108, 144] width 170 height 15
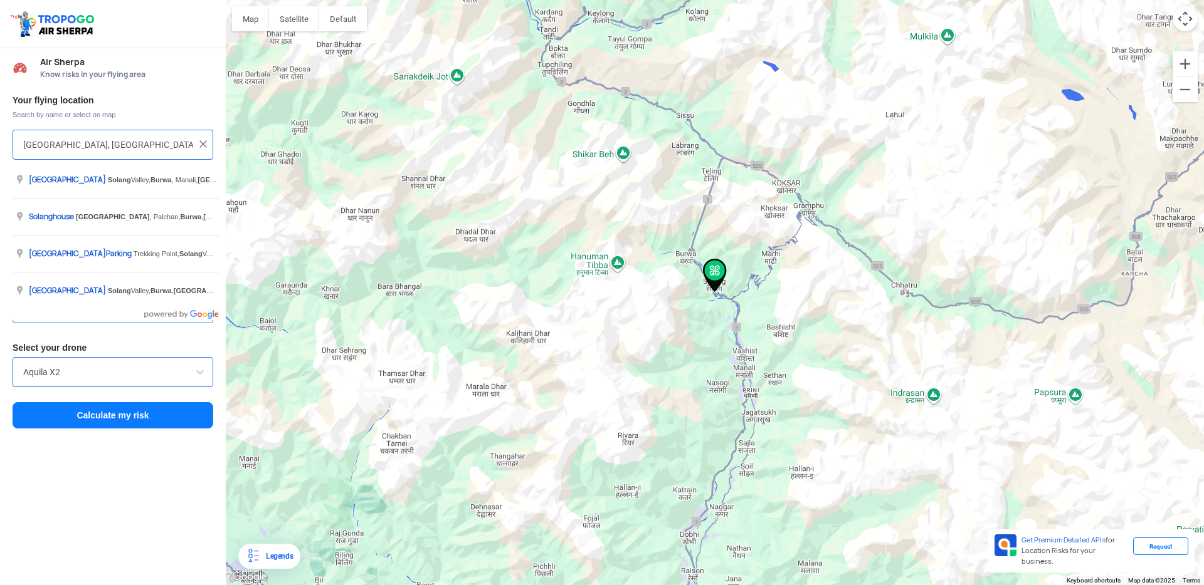
click at [97, 138] on input "[GEOGRAPHIC_DATA], [GEOGRAPHIC_DATA], [GEOGRAPHIC_DATA], [GEOGRAPHIC_DATA] 1751…" at bounding box center [108, 144] width 170 height 15
click at [200, 142] on img at bounding box center [203, 144] width 13 height 13
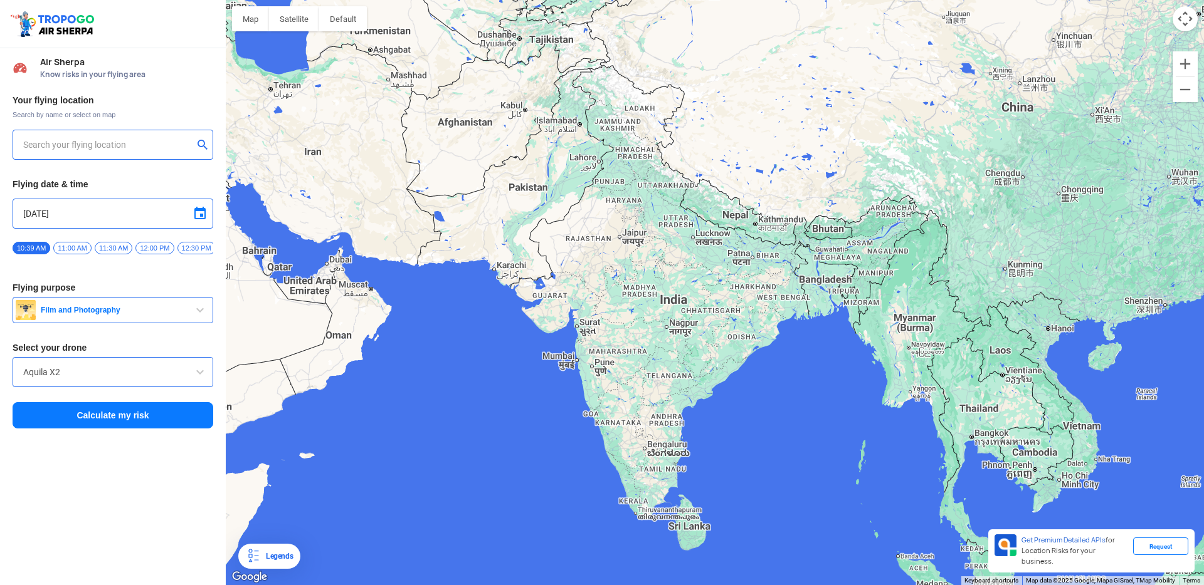
click at [90, 145] on input "text" at bounding box center [108, 144] width 170 height 15
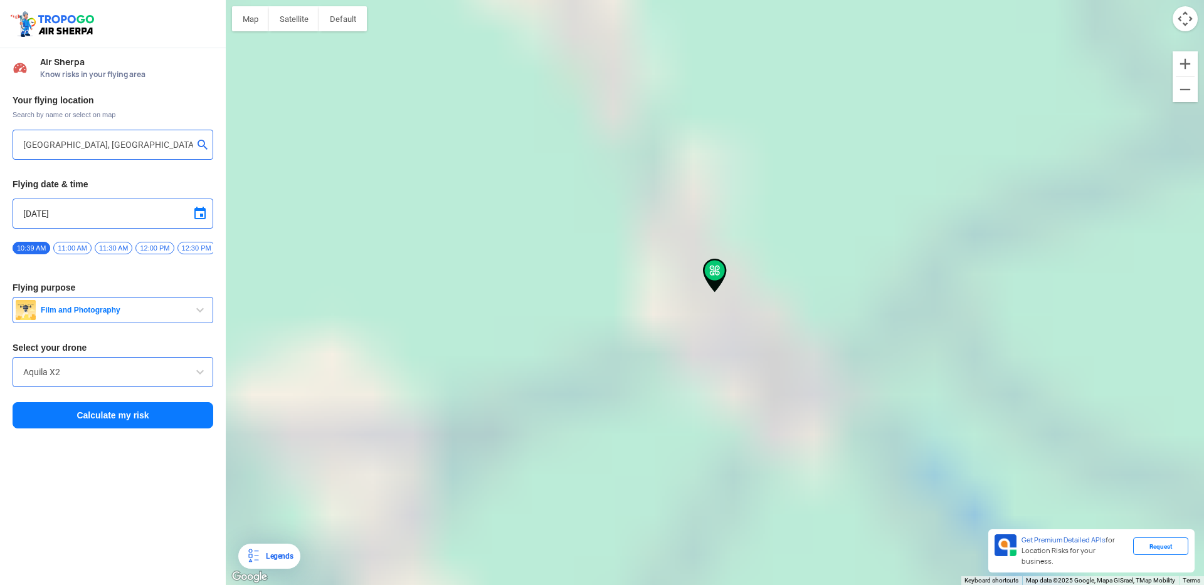
type input "Near [GEOGRAPHIC_DATA], [GEOGRAPHIC_DATA], [GEOGRAPHIC_DATA], [GEOGRAPHIC_DATA]…"
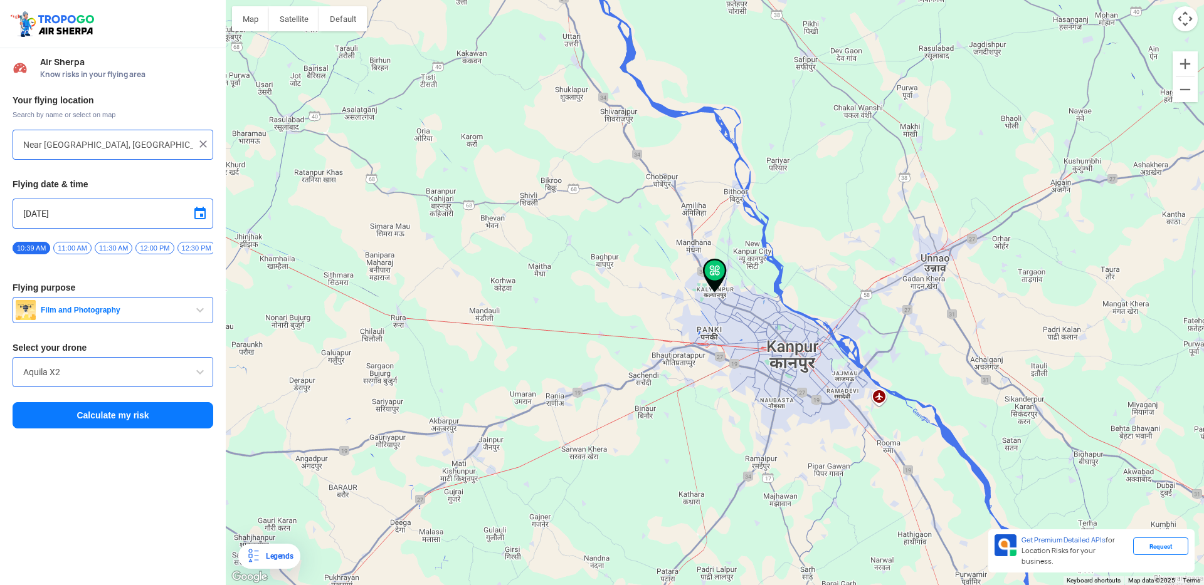
click at [88, 417] on button "Calculate my risk" at bounding box center [113, 415] width 201 height 26
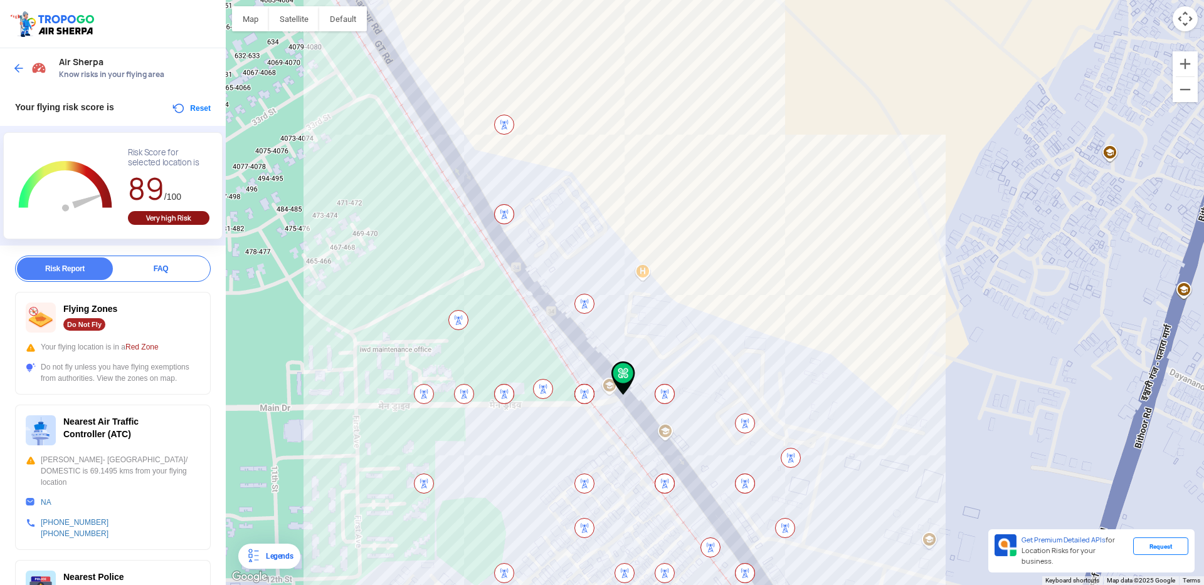
drag, startPoint x: 971, startPoint y: 129, endPoint x: 878, endPoint y: 258, distance: 159.4
click at [878, 257] on div at bounding box center [715, 292] width 978 height 585
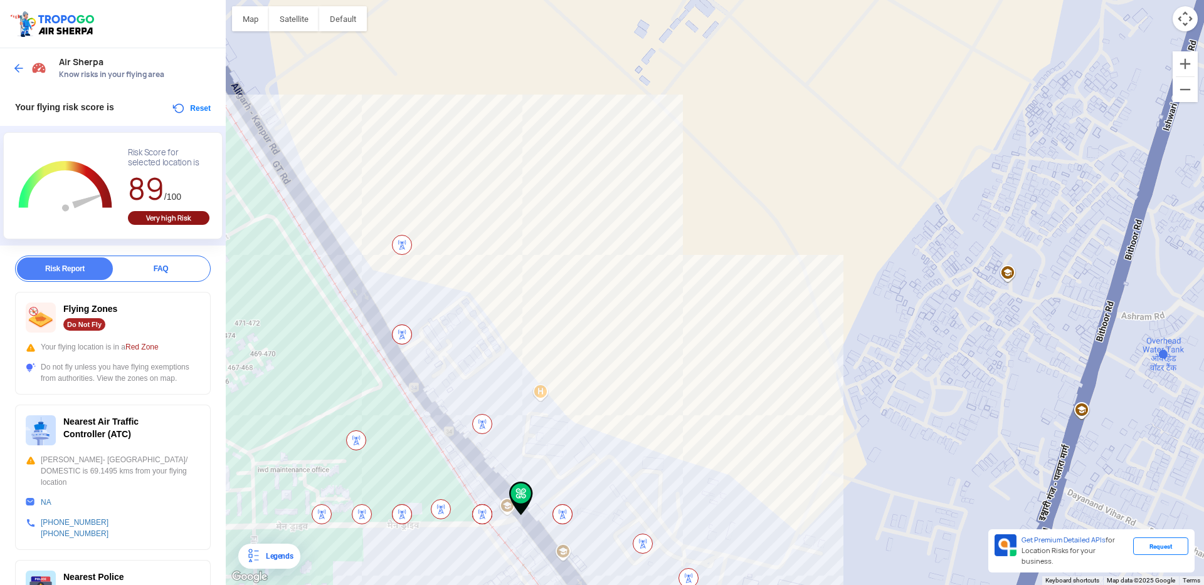
click at [15, 60] on div at bounding box center [31, 68] width 37 height 23
click at [23, 70] on img at bounding box center [19, 68] width 13 height 13
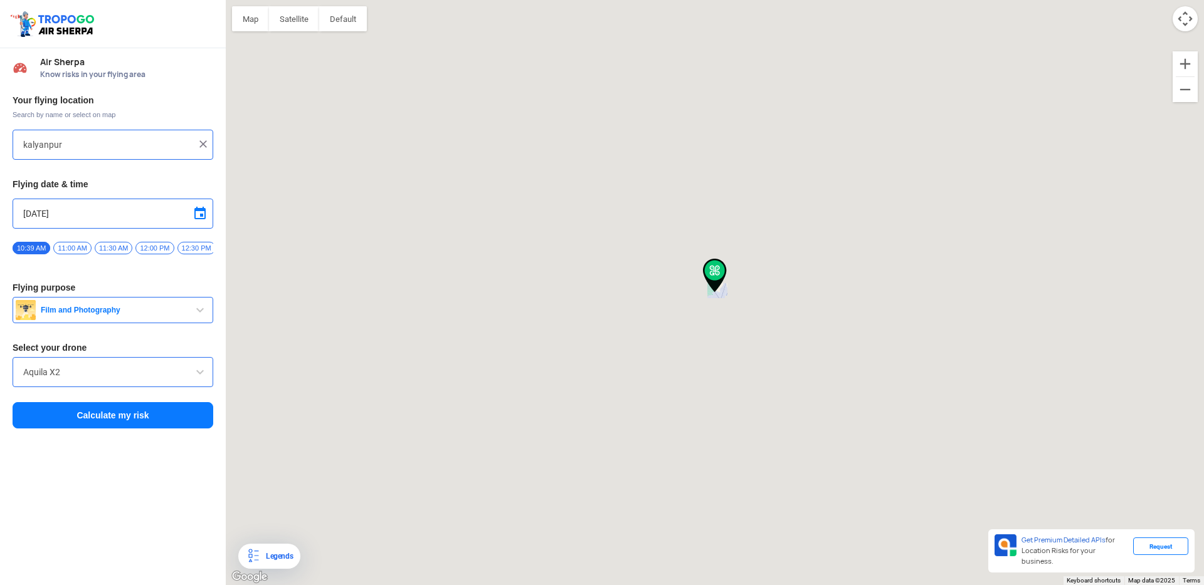
type input "Near [GEOGRAPHIC_DATA], [GEOGRAPHIC_DATA], [GEOGRAPHIC_DATA], [GEOGRAPHIC_DATA]…"
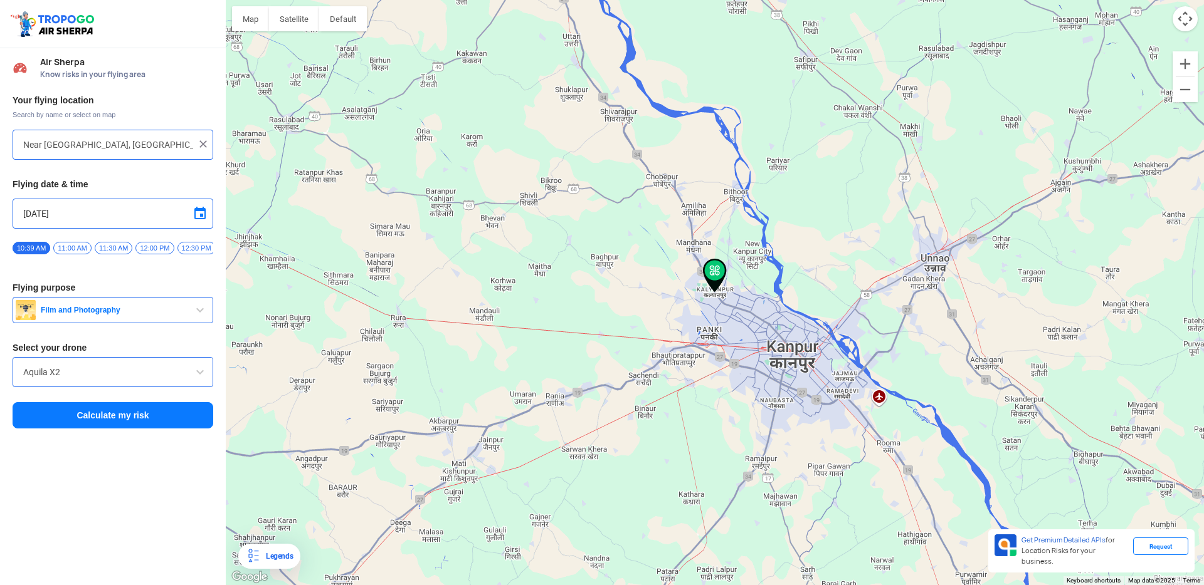
click at [202, 142] on img at bounding box center [203, 144] width 13 height 13
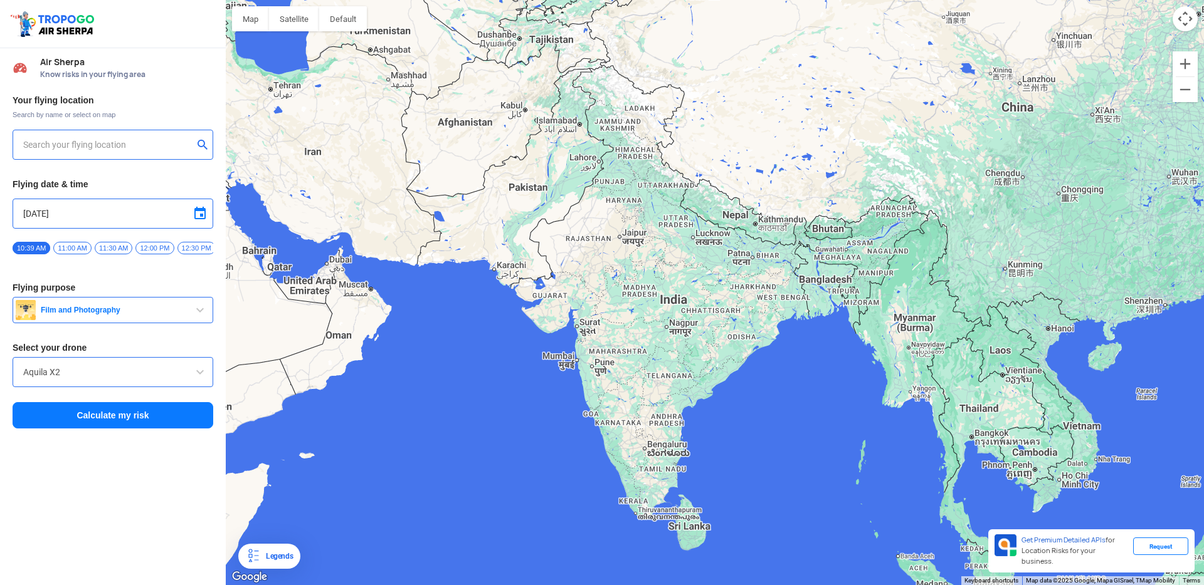
click at [85, 144] on input "text" at bounding box center [108, 144] width 170 height 15
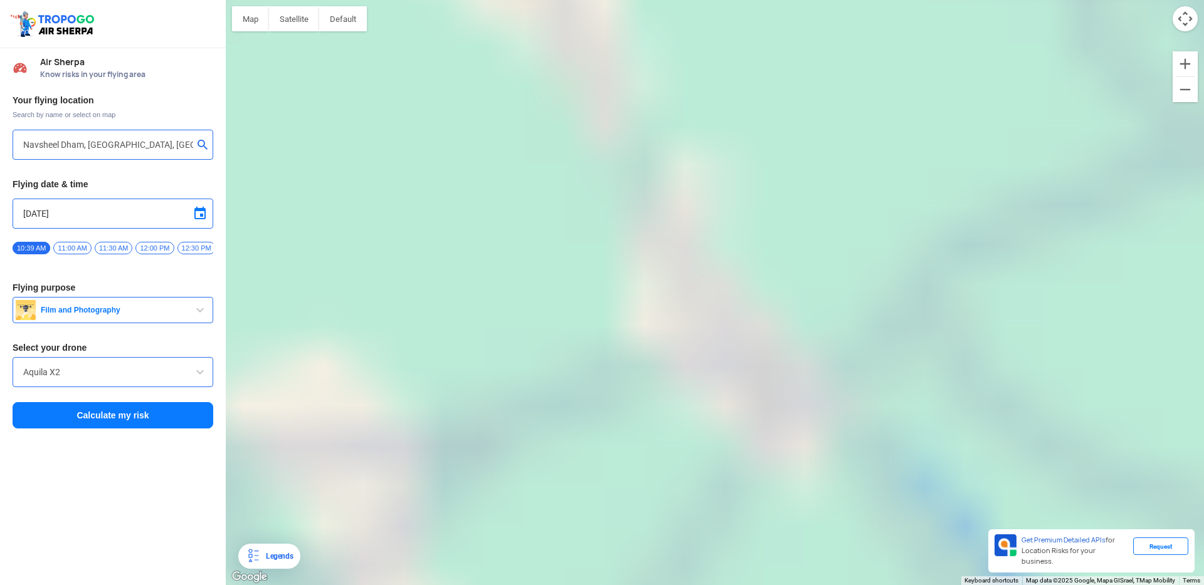
type input "Navsheel Dham, [GEOGRAPHIC_DATA], [GEOGRAPHIC_DATA], [GEOGRAPHIC_DATA], [GEOGRA…"
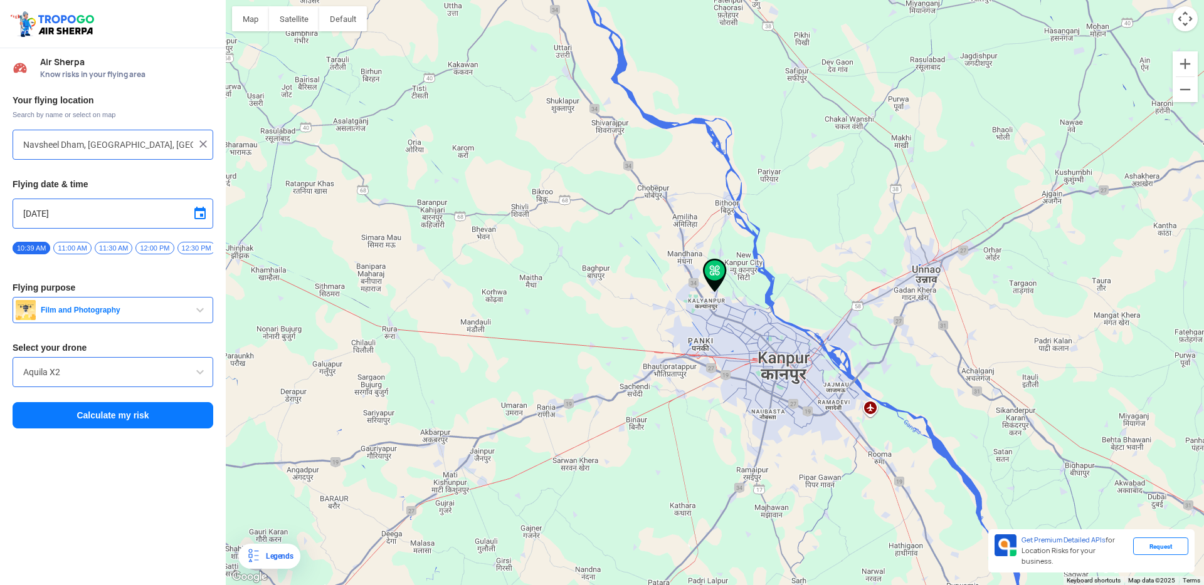
click at [95, 421] on button "Calculate my risk" at bounding box center [113, 415] width 201 height 26
